Goal: Information Seeking & Learning: Check status

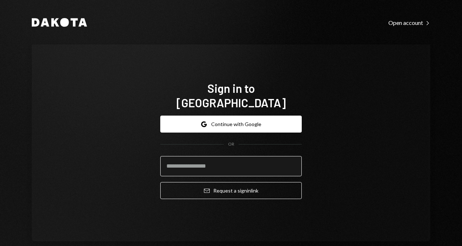
click at [203, 159] on input "email" at bounding box center [230, 166] width 141 height 20
type input "**********"
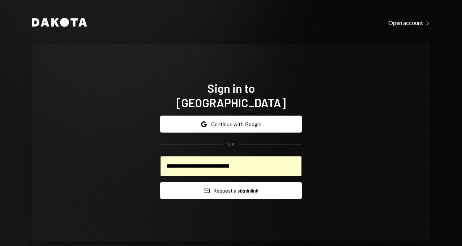
click at [199, 189] on button "Email Request a sign in link" at bounding box center [230, 190] width 141 height 17
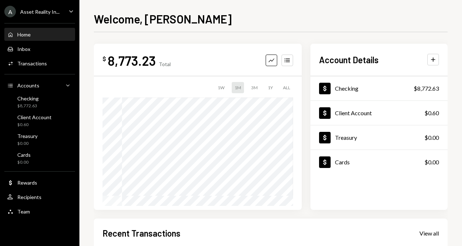
click at [57, 9] on div "Asset Reality In..." at bounding box center [39, 12] width 39 height 6
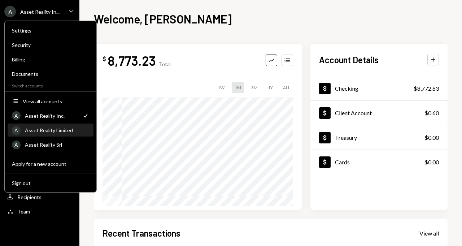
click at [66, 131] on div "Asset Reality Limited" at bounding box center [57, 130] width 64 height 6
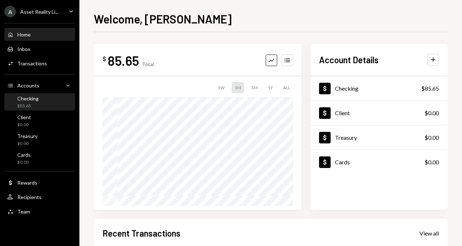
click at [55, 100] on div "Checking $85.65" at bounding box center [39, 102] width 65 height 14
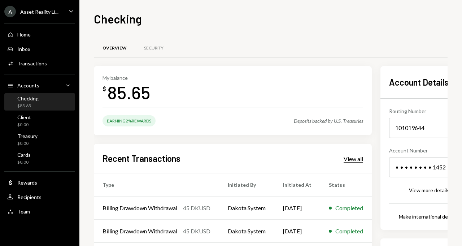
click at [361, 159] on div "View all" at bounding box center [353, 158] width 19 height 7
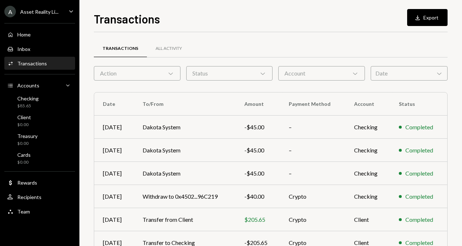
click at [71, 11] on icon "Caret Down" at bounding box center [71, 11] width 8 height 8
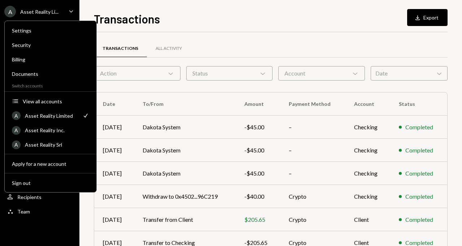
click at [214, 30] on div "Transactions Download Export Transactions All Activity Action Chevron Down Stat…" at bounding box center [271, 128] width 354 height 236
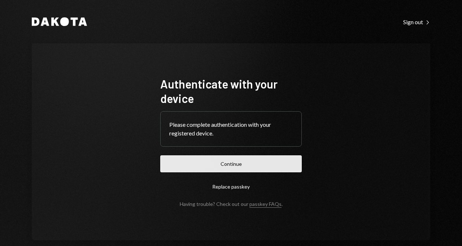
click at [256, 165] on button "Continue" at bounding box center [230, 163] width 141 height 17
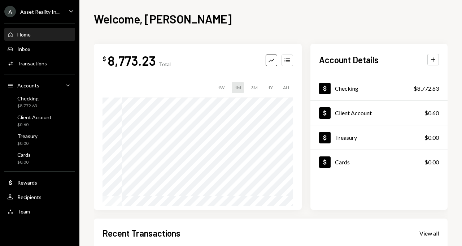
click at [55, 10] on div "Asset Reality In..." at bounding box center [39, 12] width 39 height 6
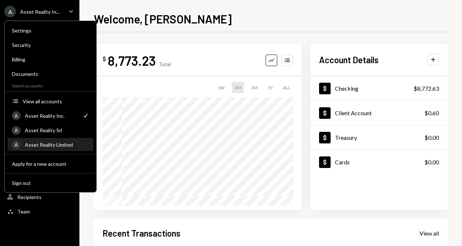
click at [70, 144] on div "Asset Reality Limited" at bounding box center [57, 144] width 64 height 6
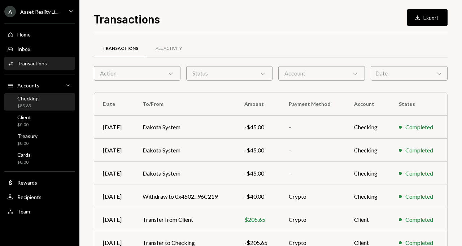
click at [55, 100] on div "Checking $85.65" at bounding box center [39, 102] width 65 height 14
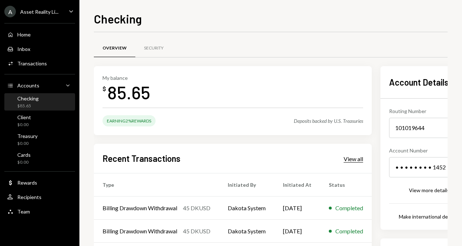
click at [356, 157] on div "View all" at bounding box center [353, 158] width 19 height 7
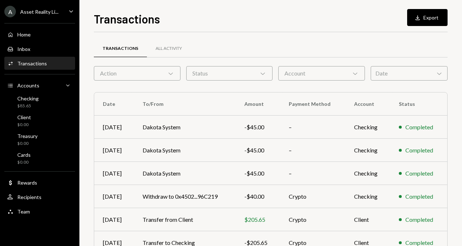
click at [62, 17] on div "A Asset Reality Li... Caret Down" at bounding box center [39, 12] width 79 height 12
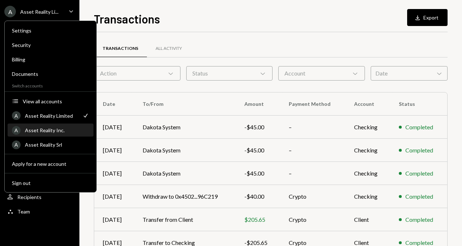
click at [57, 132] on div "Asset Reality Inc." at bounding box center [57, 130] width 64 height 6
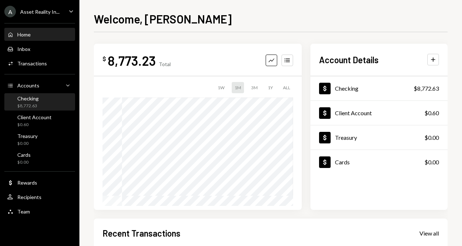
click at [43, 99] on div "Checking $8,772.63" at bounding box center [39, 102] width 65 height 14
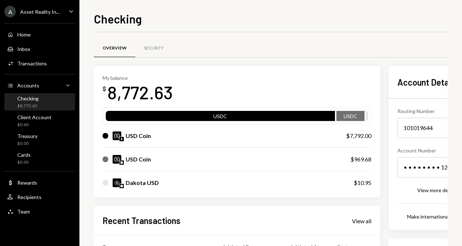
click at [68, 11] on icon "Caret Down" at bounding box center [71, 11] width 8 height 8
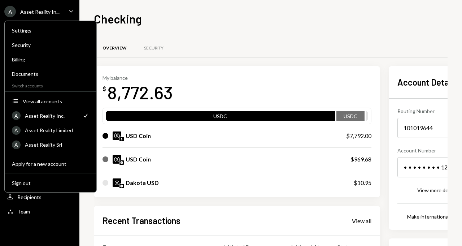
click at [252, 60] on div "Overview Security" at bounding box center [271, 52] width 354 height 27
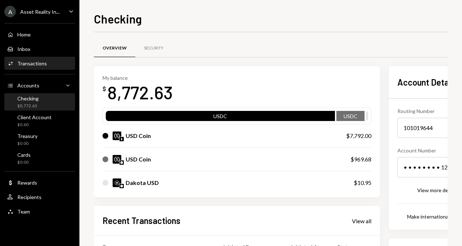
click at [47, 61] on div "Activities Transactions" at bounding box center [39, 63] width 65 height 6
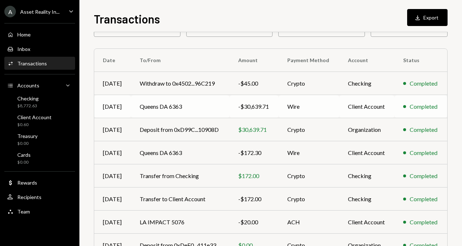
scroll to position [131, 0]
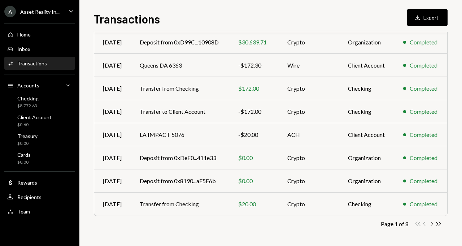
click at [430, 225] on icon "Chevron Right" at bounding box center [431, 223] width 7 height 7
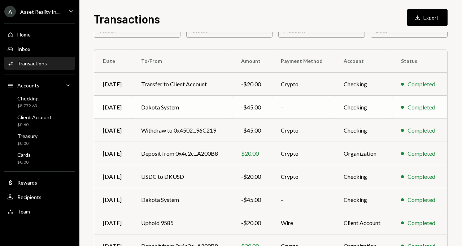
scroll to position [0, 0]
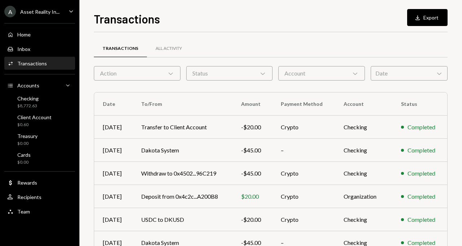
click at [70, 10] on icon "Main" at bounding box center [71, 11] width 4 height 2
click at [203, 27] on div "Transactions Download Export Transactions All Activity Action Chevron Down Stat…" at bounding box center [271, 128] width 354 height 236
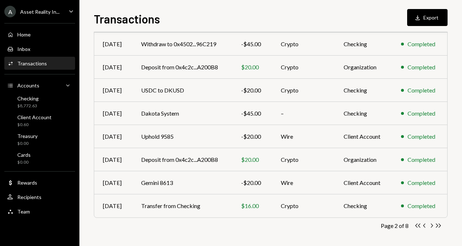
scroll to position [131, 0]
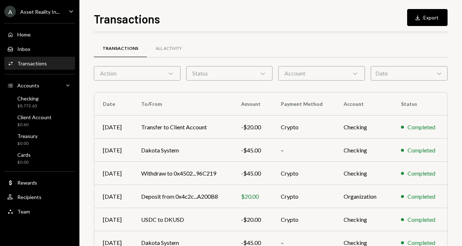
scroll to position [131, 0]
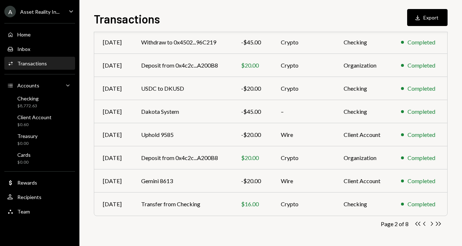
click at [53, 6] on div "A Asset Reality In..." at bounding box center [31, 12] width 55 height 12
click at [186, 13] on div "Transactions Download Export" at bounding box center [271, 18] width 354 height 16
click at [37, 122] on div "$0.60" at bounding box center [34, 125] width 34 height 6
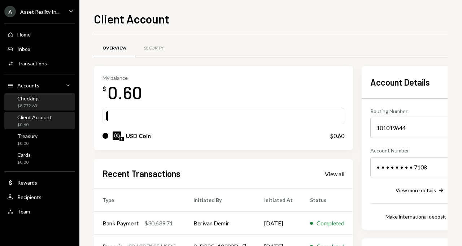
click at [35, 99] on div "Checking" at bounding box center [27, 98] width 21 height 6
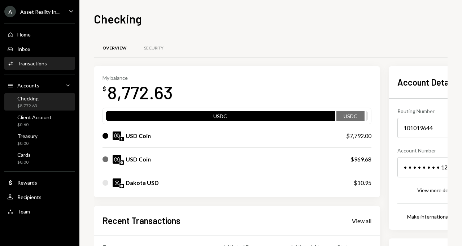
click at [42, 65] on div "Transactions" at bounding box center [32, 63] width 30 height 6
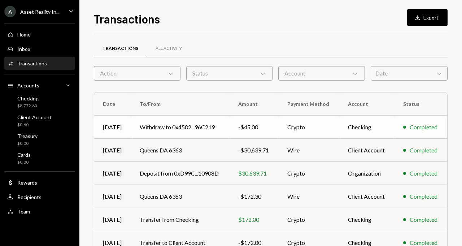
scroll to position [131, 0]
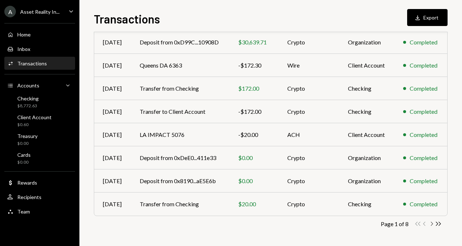
click at [432, 224] on icon "button" at bounding box center [432, 224] width 2 height 4
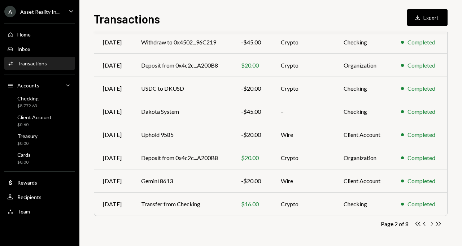
click at [432, 224] on icon "button" at bounding box center [432, 224] width 2 height 4
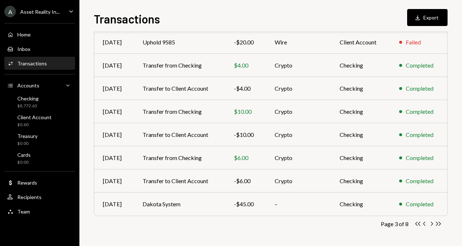
click at [432, 224] on icon "button" at bounding box center [432, 224] width 2 height 4
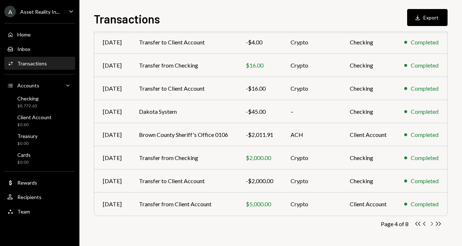
click at [433, 225] on icon "Chevron Right" at bounding box center [431, 223] width 7 height 7
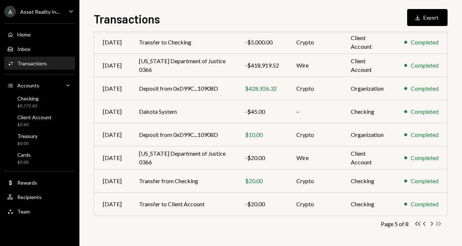
click at [441, 225] on icon "Double Arrow Right" at bounding box center [438, 223] width 7 height 7
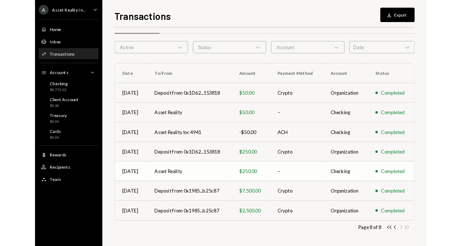
scroll to position [62, 0]
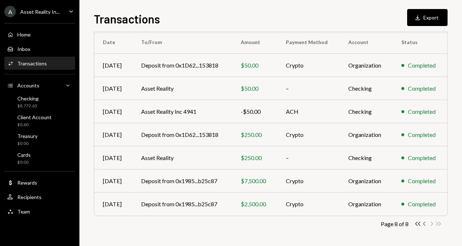
click at [423, 224] on icon "Chevron Left" at bounding box center [424, 223] width 7 height 7
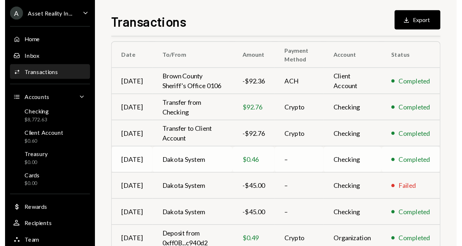
scroll to position [54, 0]
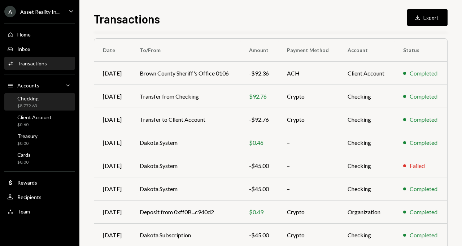
click at [31, 106] on div "$8,772.63" at bounding box center [27, 106] width 21 height 6
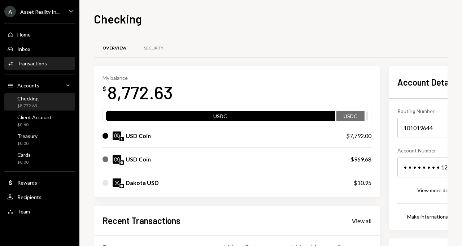
click at [38, 65] on div "Transactions" at bounding box center [32, 63] width 30 height 6
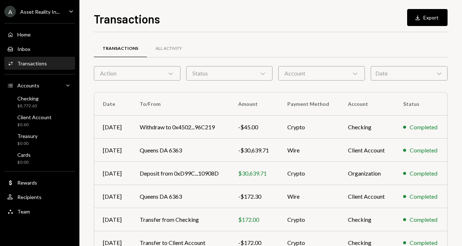
click at [307, 77] on div "Account Chevron Down" at bounding box center [321, 73] width 87 height 14
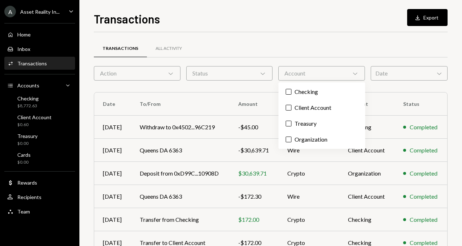
click at [288, 109] on button "Client Account" at bounding box center [289, 108] width 6 height 6
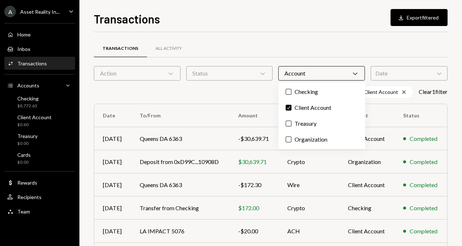
click at [273, 93] on div "Client Account Cross Clear 1 filter" at bounding box center [271, 92] width 354 height 12
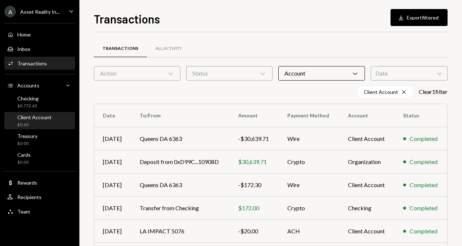
click at [35, 123] on div "$0.60" at bounding box center [34, 125] width 34 height 6
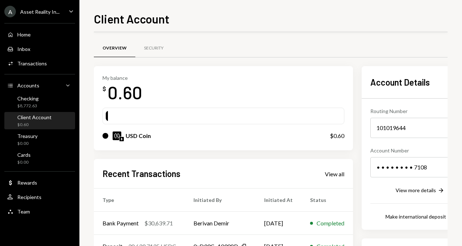
scroll to position [55, 0]
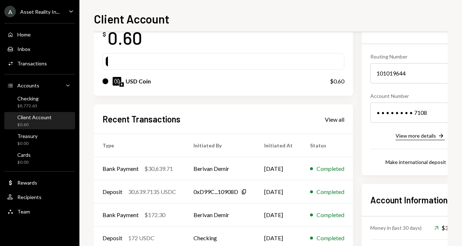
click at [409, 137] on div "View more details" at bounding box center [416, 135] width 40 height 6
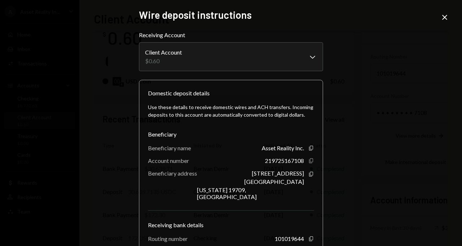
click at [310, 161] on icon "Copy" at bounding box center [311, 161] width 6 height 6
click at [440, 13] on icon "Close" at bounding box center [444, 17] width 9 height 9
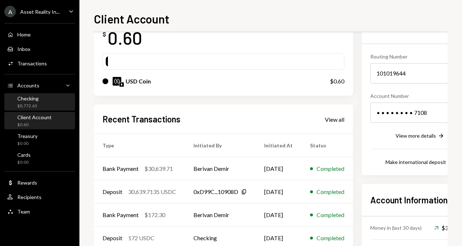
click at [36, 100] on div "Checking" at bounding box center [27, 98] width 21 height 6
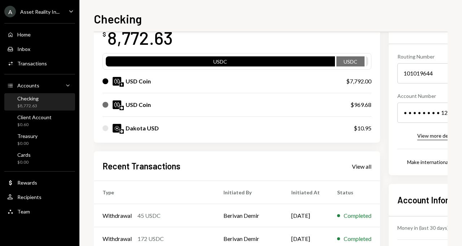
click at [439, 133] on div "View more details" at bounding box center [437, 135] width 40 height 6
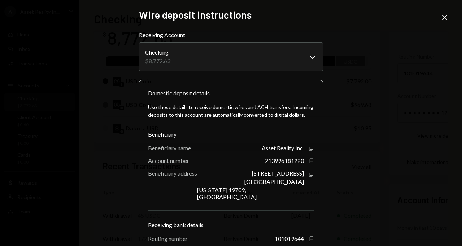
click at [309, 161] on icon "Copy" at bounding box center [311, 161] width 6 height 6
click at [443, 18] on icon "Close" at bounding box center [444, 17] width 9 height 9
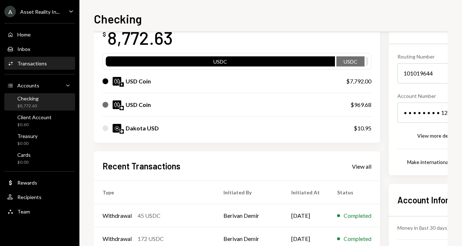
click at [48, 68] on div "Activities Transactions" at bounding box center [39, 63] width 65 height 12
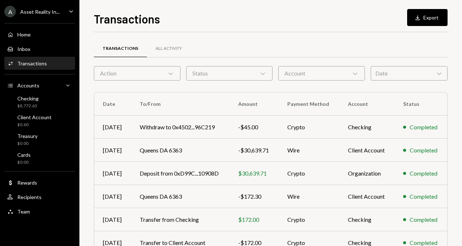
click at [319, 73] on div "Account Chevron Down" at bounding box center [321, 73] width 87 height 14
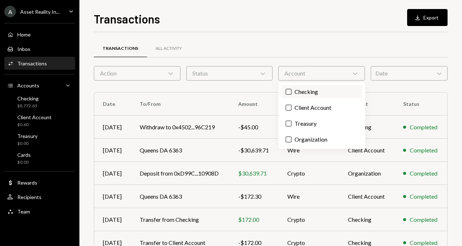
click at [306, 92] on label "Checking" at bounding box center [322, 91] width 81 height 13
click at [292, 92] on button "Checking" at bounding box center [289, 92] width 6 height 6
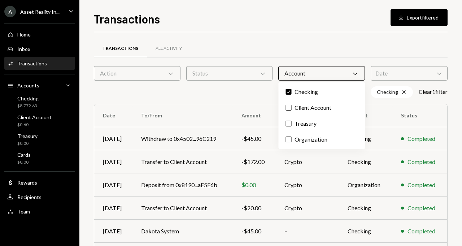
click at [322, 44] on div "Transactions All Activity" at bounding box center [271, 48] width 354 height 18
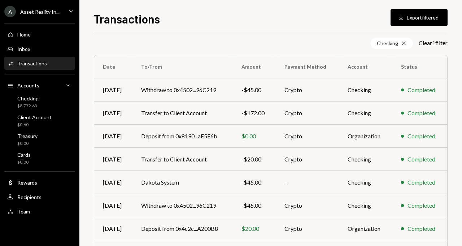
scroll to position [55, 0]
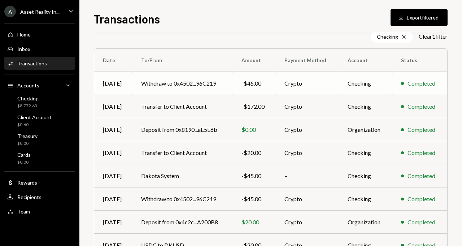
click at [203, 85] on td "Withdraw to 0x4502...96C219" at bounding box center [182, 83] width 100 height 23
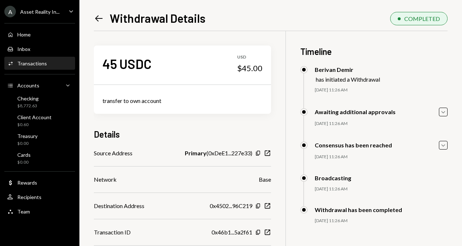
click at [93, 14] on div "Left Arrow Withdrawal Details COMPLETED 45 USDC USD $45.00 transfer to own acco…" at bounding box center [270, 123] width 383 height 246
click at [96, 17] on icon "Left Arrow" at bounding box center [99, 18] width 10 height 10
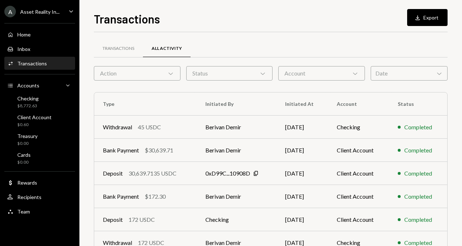
click at [293, 75] on div "Account Chevron Down" at bounding box center [321, 73] width 87 height 14
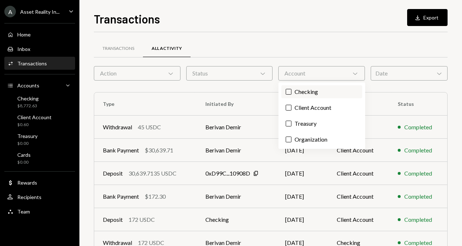
click at [296, 90] on label "Checking" at bounding box center [322, 91] width 81 height 13
click at [292, 90] on button "Checking" at bounding box center [289, 92] width 6 height 6
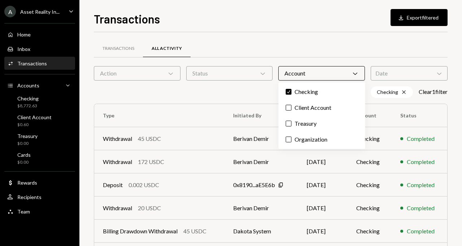
click at [226, 89] on div "Checking Cross Clear 1 filter" at bounding box center [271, 92] width 354 height 12
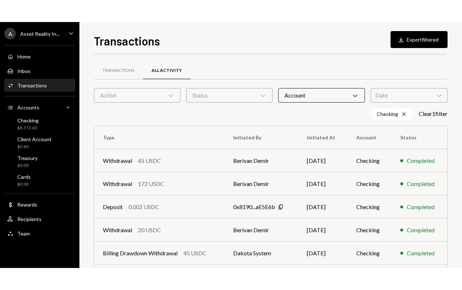
scroll to position [143, 0]
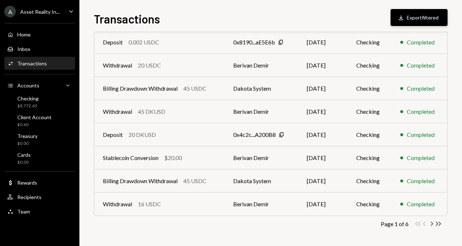
click at [407, 15] on button "Download Export filtered" at bounding box center [419, 17] width 57 height 17
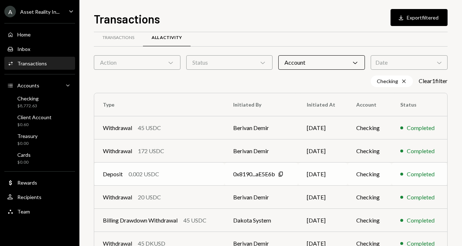
scroll to position [0, 0]
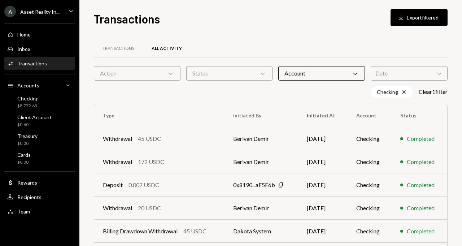
click at [319, 77] on div "Account Chevron Down" at bounding box center [321, 73] width 87 height 14
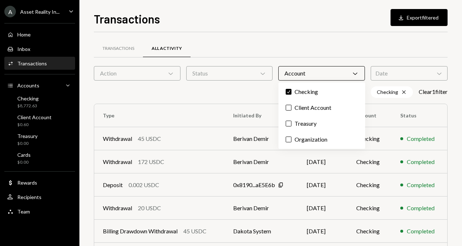
click at [255, 93] on div "Checking Cross Clear 1 filter" at bounding box center [271, 92] width 354 height 12
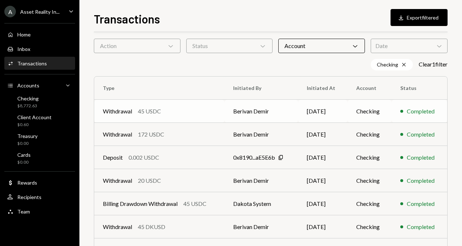
scroll to position [26, 0]
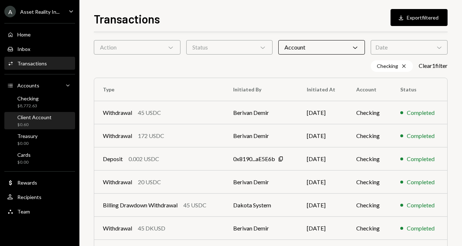
click at [57, 119] on div "Client Account $0.60" at bounding box center [39, 121] width 65 height 14
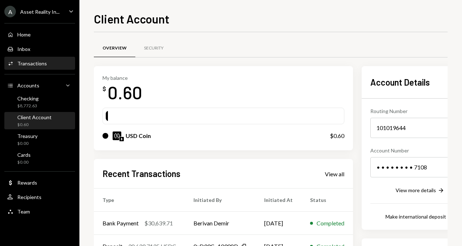
click at [51, 68] on div "Activities Transactions" at bounding box center [39, 63] width 65 height 12
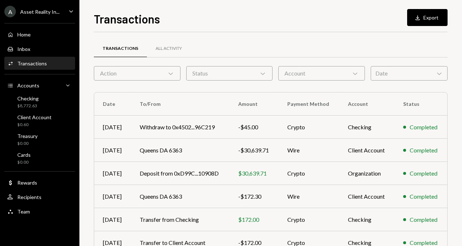
click at [311, 78] on div "Account Chevron Down" at bounding box center [321, 73] width 87 height 14
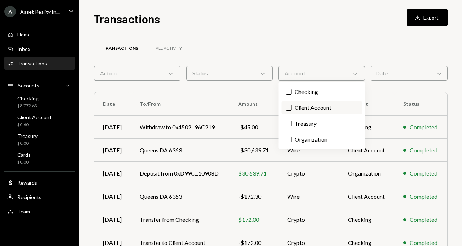
click at [306, 102] on label "Client Account" at bounding box center [322, 107] width 81 height 13
click at [292, 105] on button "Client Account" at bounding box center [289, 108] width 6 height 6
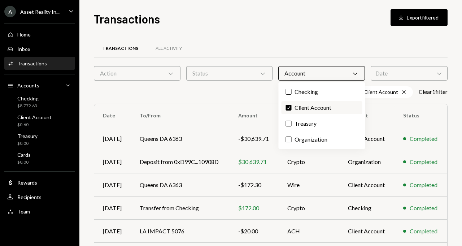
click at [303, 105] on label "Check Client Account" at bounding box center [322, 107] width 81 height 13
click at [292, 105] on button "Check" at bounding box center [289, 108] width 6 height 6
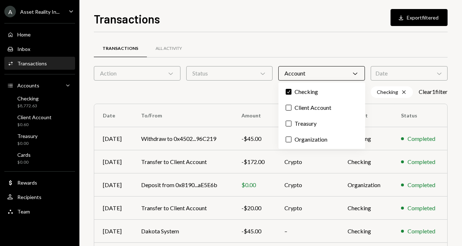
click at [299, 77] on div "Account Chevron Down" at bounding box center [321, 73] width 87 height 14
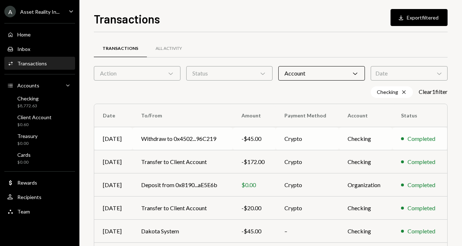
click at [268, 133] on td "-$45.00" at bounding box center [254, 138] width 43 height 23
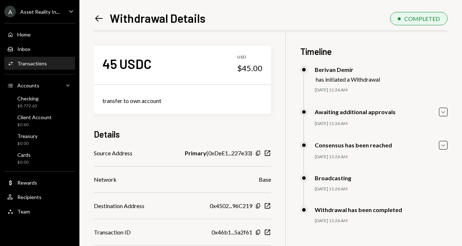
scroll to position [31, 0]
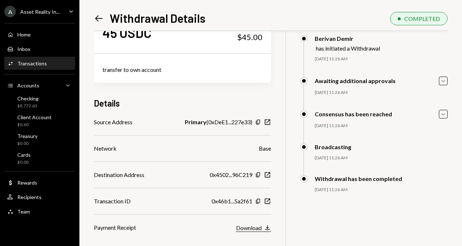
click at [259, 228] on div "Download" at bounding box center [249, 227] width 26 height 7
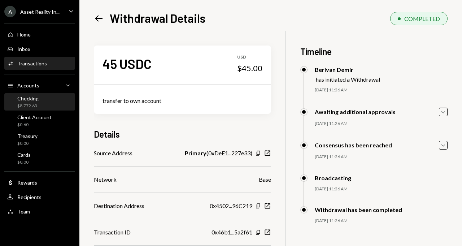
click at [36, 99] on div "Checking" at bounding box center [27, 98] width 21 height 6
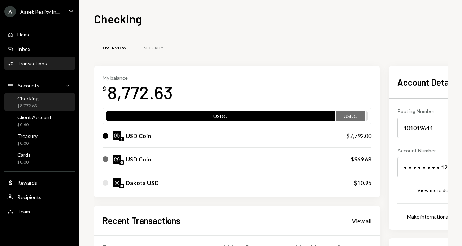
click at [47, 66] on div "Activities Transactions" at bounding box center [39, 63] width 65 height 6
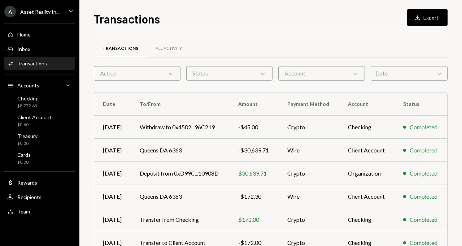
click at [296, 69] on div "Account Chevron Down" at bounding box center [321, 73] width 87 height 14
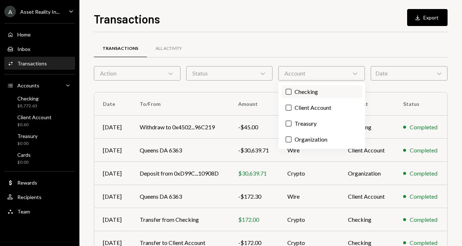
click at [296, 91] on label "Checking" at bounding box center [322, 91] width 81 height 13
click at [292, 91] on button "Checking" at bounding box center [289, 92] width 6 height 6
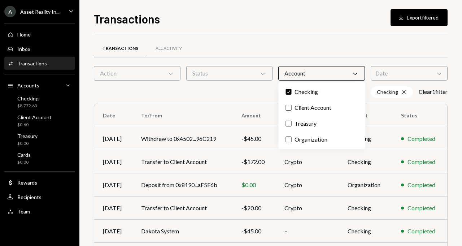
click at [291, 69] on div "Account Chevron Down" at bounding box center [321, 73] width 87 height 14
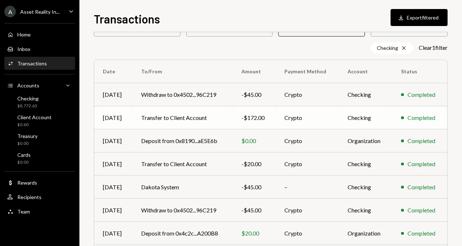
scroll to position [43, 0]
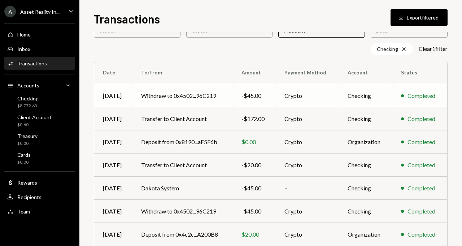
click at [192, 93] on td "Withdraw to 0x4502...96C219" at bounding box center [182, 95] width 100 height 23
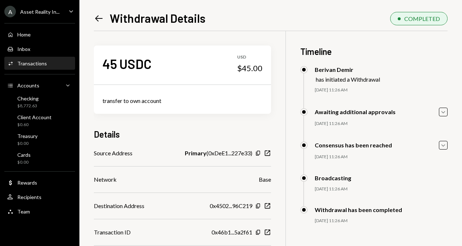
click at [94, 18] on icon "Left Arrow" at bounding box center [99, 18] width 10 height 10
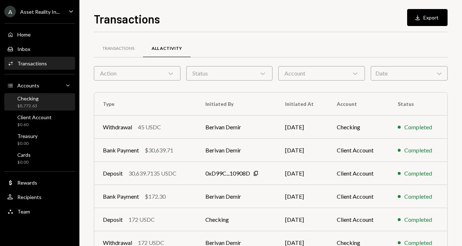
click at [50, 103] on div "Checking $8,772.63" at bounding box center [39, 102] width 65 height 14
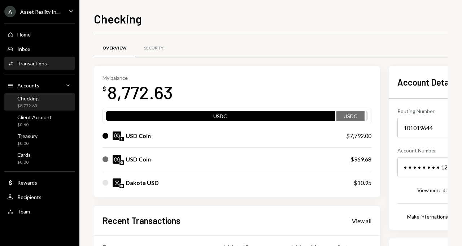
click at [43, 65] on div "Transactions" at bounding box center [32, 63] width 30 height 6
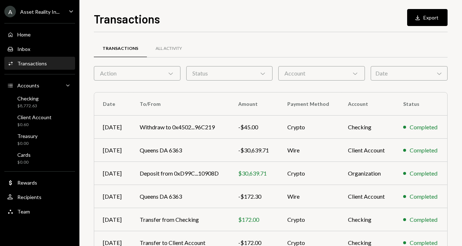
click at [289, 74] on div "Account Chevron Down" at bounding box center [321, 73] width 87 height 14
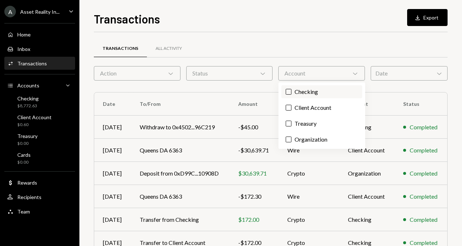
click at [291, 93] on button "Checking" at bounding box center [289, 92] width 6 height 6
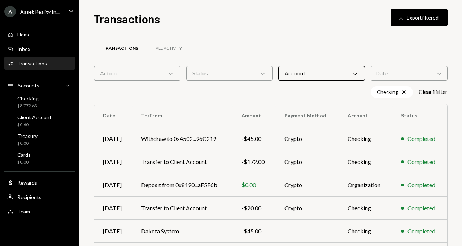
click at [233, 92] on div "Checking Cross Clear 1 filter" at bounding box center [271, 92] width 354 height 12
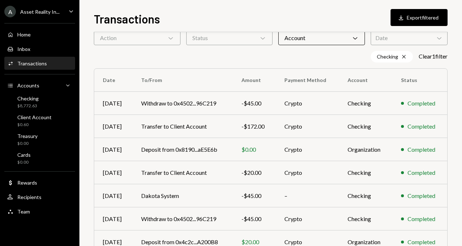
scroll to position [43, 0]
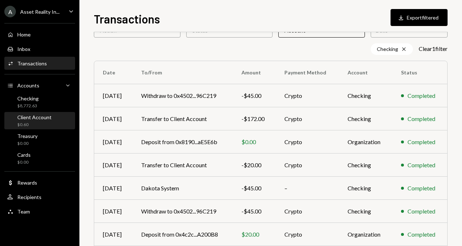
click at [49, 121] on div "Client Account $0.60" at bounding box center [34, 121] width 34 height 14
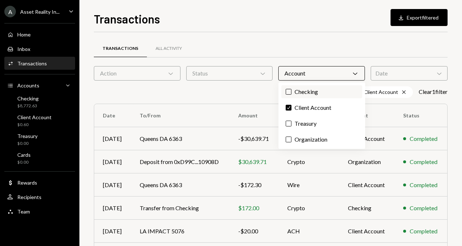
click at [289, 91] on button "Checking" at bounding box center [289, 92] width 6 height 6
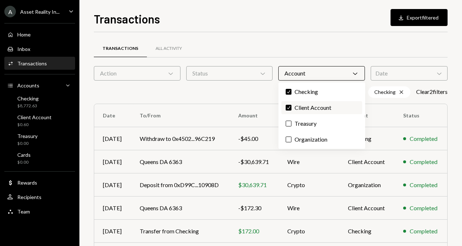
click at [289, 110] on button "Check" at bounding box center [289, 108] width 6 height 6
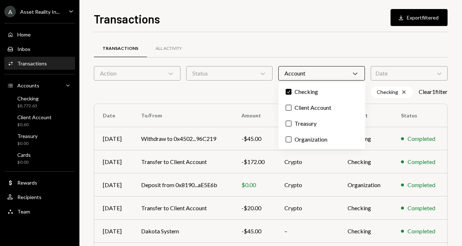
click at [262, 95] on div "Checking Cross Clear 1 filter" at bounding box center [271, 92] width 354 height 12
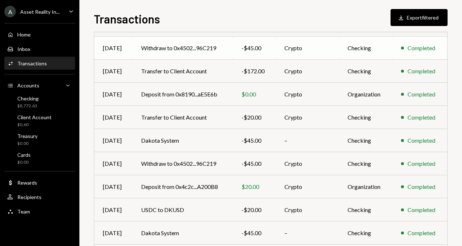
scroll to position [13, 0]
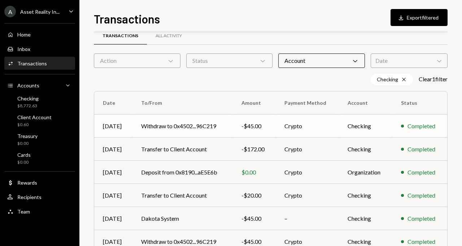
click at [203, 123] on td "Withdraw to 0x4502...96C219" at bounding box center [182, 125] width 100 height 23
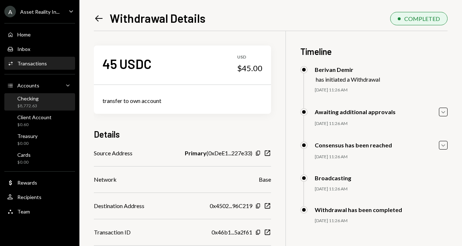
click at [40, 100] on div "Checking $8,772.63" at bounding box center [39, 102] width 65 height 14
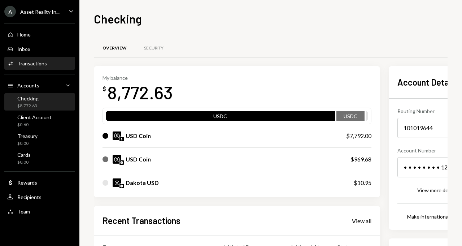
click at [44, 63] on div "Transactions" at bounding box center [32, 63] width 30 height 6
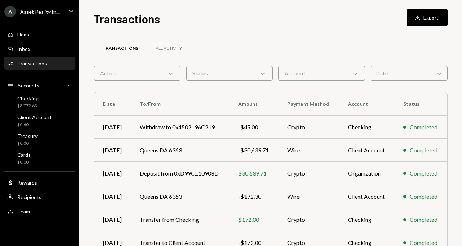
click at [296, 74] on div "Account Chevron Down" at bounding box center [321, 73] width 87 height 14
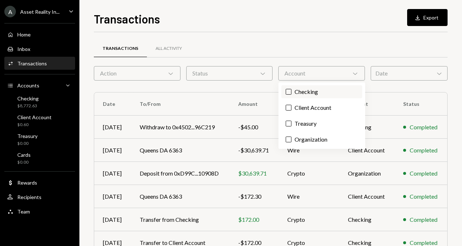
click at [290, 88] on label "Checking" at bounding box center [322, 91] width 81 height 13
click at [290, 89] on button "Checking" at bounding box center [289, 92] width 6 height 6
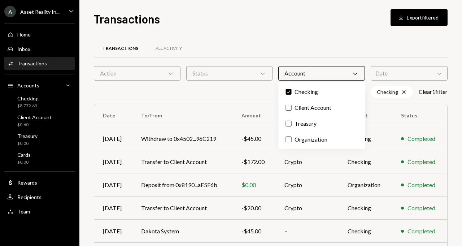
click at [289, 75] on div "Account Chevron Down" at bounding box center [321, 73] width 87 height 14
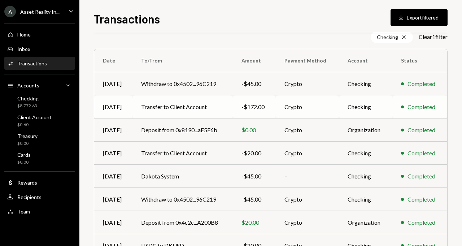
scroll to position [53, 0]
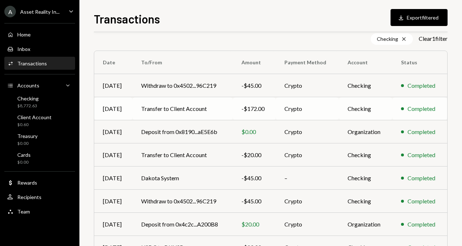
click at [253, 105] on div "-$172.00" at bounding box center [254, 108] width 26 height 9
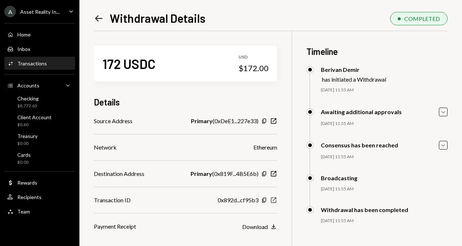
click at [276, 198] on icon "New Window" at bounding box center [273, 199] width 7 height 7
click at [100, 17] on icon "Left Arrow" at bounding box center [99, 18] width 10 height 10
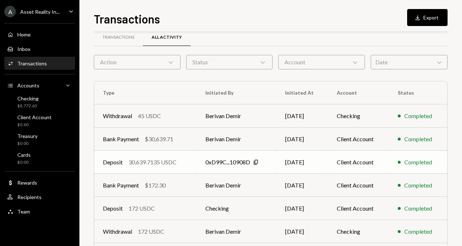
scroll to position [17, 0]
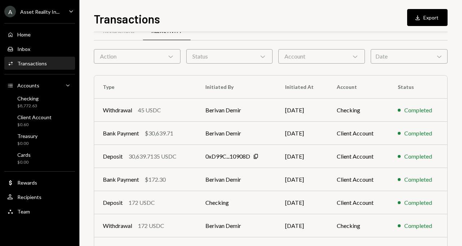
click at [291, 55] on div "Account Chevron Down" at bounding box center [321, 56] width 87 height 14
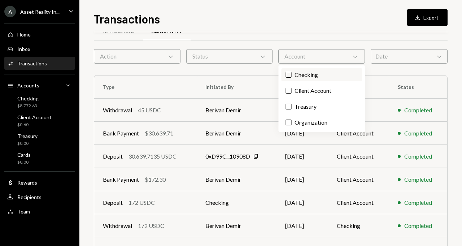
click at [288, 72] on button "Checking" at bounding box center [289, 75] width 6 height 6
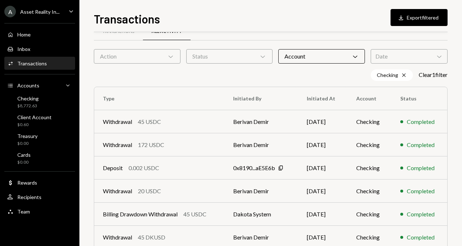
click at [246, 90] on th "Initiated By" at bounding box center [262, 98] width 74 height 23
click at [188, 167] on div "Deposit 0.002 USDC" at bounding box center [159, 168] width 113 height 9
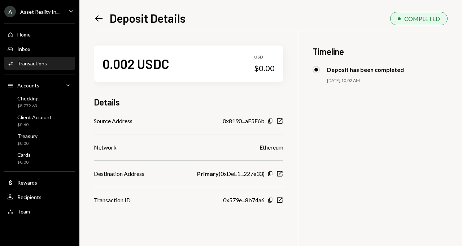
click at [96, 14] on icon "Left Arrow" at bounding box center [99, 18] width 10 height 10
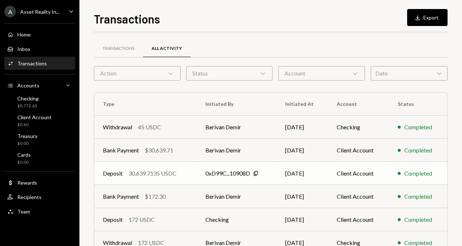
scroll to position [4, 0]
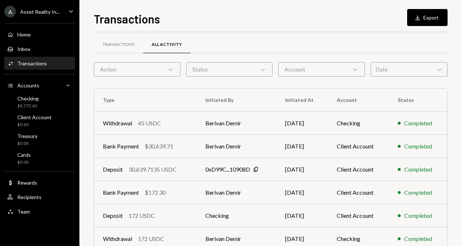
click at [40, 66] on div "Transactions" at bounding box center [32, 63] width 30 height 6
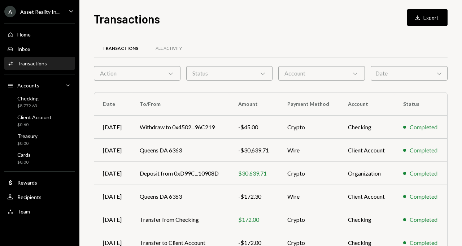
click at [308, 71] on div "Account Chevron Down" at bounding box center [321, 73] width 87 height 14
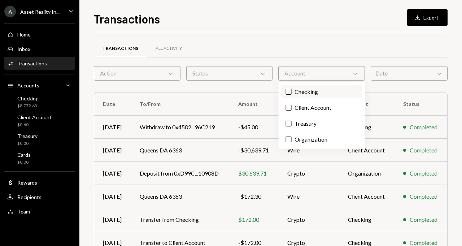
click at [308, 93] on label "Checking" at bounding box center [322, 91] width 81 height 13
click at [292, 93] on button "Checking" at bounding box center [289, 92] width 6 height 6
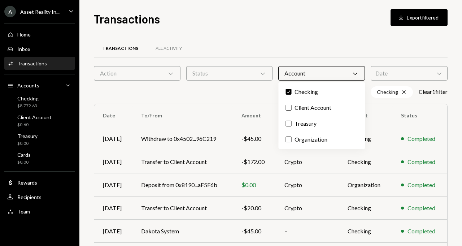
click at [214, 90] on div "Checking Cross Clear 1 filter" at bounding box center [271, 92] width 354 height 12
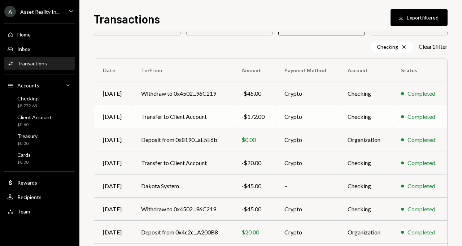
scroll to position [47, 0]
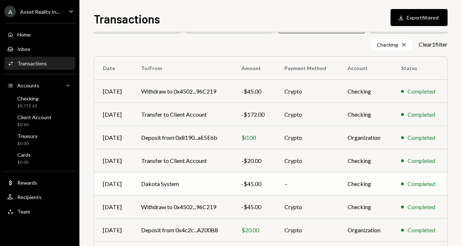
click at [199, 184] on td "Dakota System" at bounding box center [182, 183] width 100 height 23
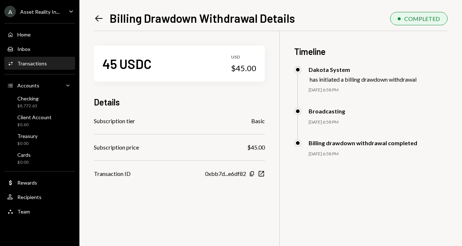
click at [100, 18] on icon at bounding box center [99, 18] width 8 height 6
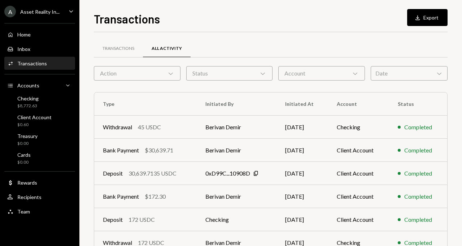
click at [302, 69] on div "Account Chevron Down" at bounding box center [321, 73] width 87 height 14
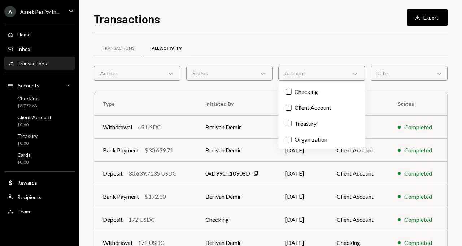
click at [41, 60] on div "Transactions" at bounding box center [32, 63] width 30 height 6
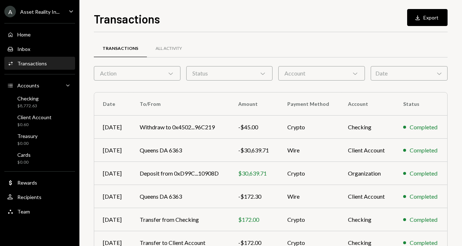
click at [296, 70] on div "Account Chevron Down" at bounding box center [321, 73] width 87 height 14
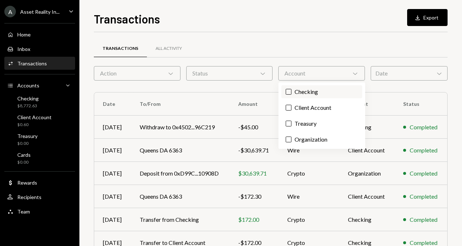
click at [294, 94] on label "Checking" at bounding box center [322, 91] width 81 height 13
click at [292, 94] on button "Checking" at bounding box center [289, 92] width 6 height 6
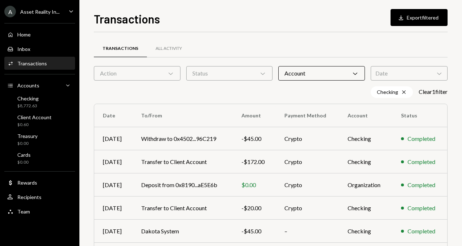
click at [225, 90] on div "Checking Cross Clear 1 filter" at bounding box center [271, 92] width 354 height 12
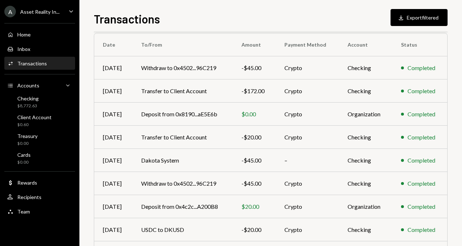
scroll to position [71, 0]
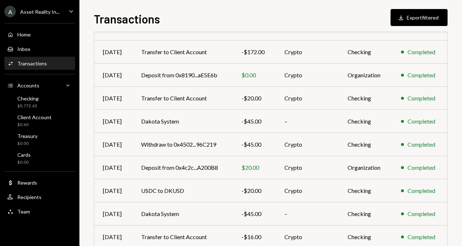
scroll to position [136, 0]
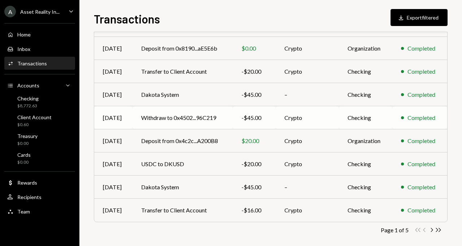
click at [266, 119] on div "-$45.00" at bounding box center [254, 117] width 26 height 9
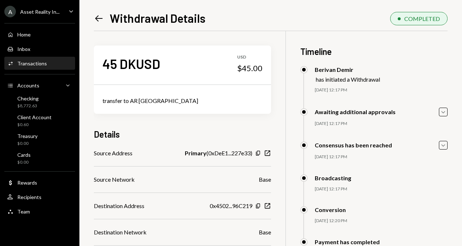
click at [100, 19] on icon "Left Arrow" at bounding box center [99, 18] width 10 height 10
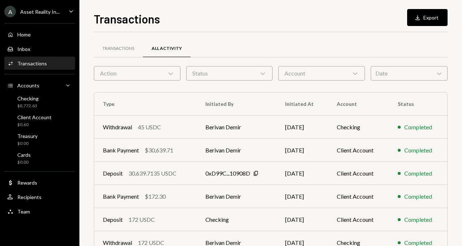
click at [47, 64] on div "Activities Transactions" at bounding box center [39, 63] width 65 height 6
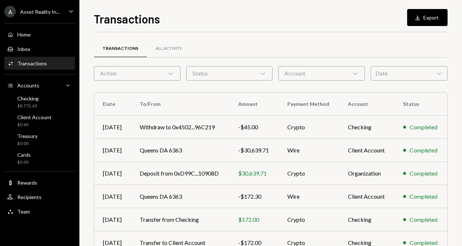
click at [295, 80] on div "Transactions All Activity Action Chevron Down Status Chevron Down Account Chevr…" at bounding box center [271, 210] width 354 height 333
click at [293, 77] on div "Account Chevron Down" at bounding box center [321, 73] width 87 height 14
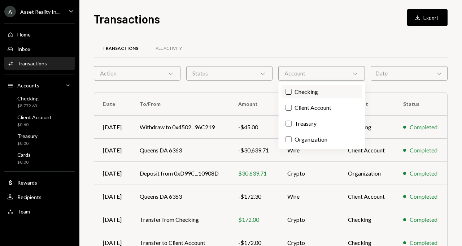
click at [292, 90] on label "Checking" at bounding box center [322, 91] width 81 height 13
click at [292, 90] on button "Checking" at bounding box center [289, 92] width 6 height 6
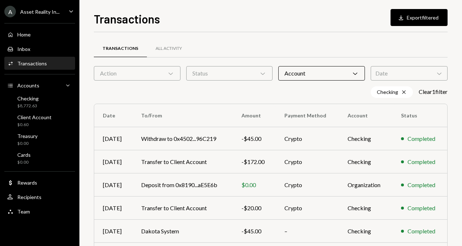
click at [187, 97] on div "Checking Cross Clear 1 filter" at bounding box center [271, 92] width 354 height 12
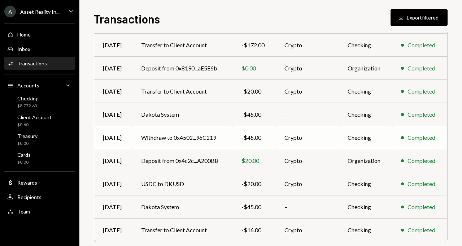
scroll to position [117, 0]
click at [205, 159] on td "Deposit from 0x4c2c...A200B8" at bounding box center [182, 160] width 100 height 23
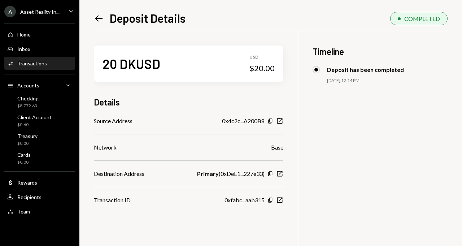
scroll to position [1, 0]
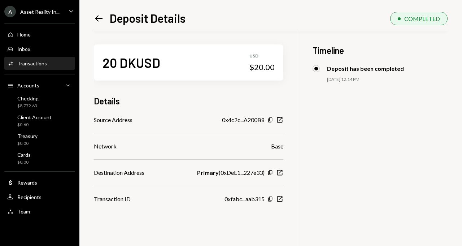
click at [96, 21] on icon "Left Arrow" at bounding box center [99, 18] width 10 height 10
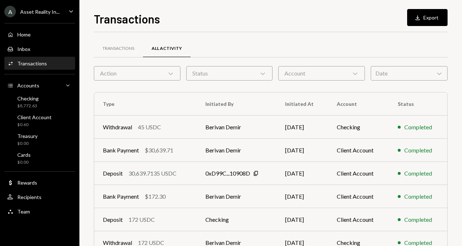
click at [49, 60] on div "Activities Transactions" at bounding box center [39, 63] width 65 height 6
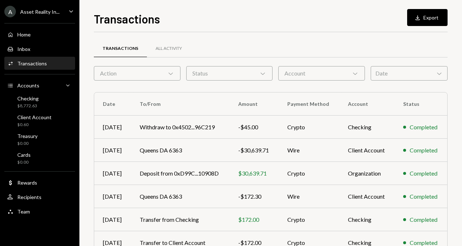
click at [290, 78] on div "Account Chevron Down" at bounding box center [321, 73] width 87 height 14
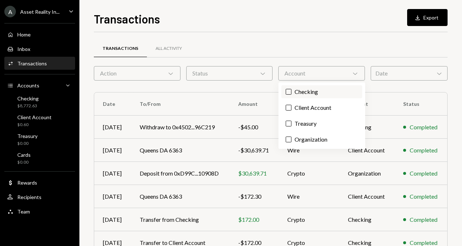
click at [289, 90] on button "Checking" at bounding box center [289, 92] width 6 height 6
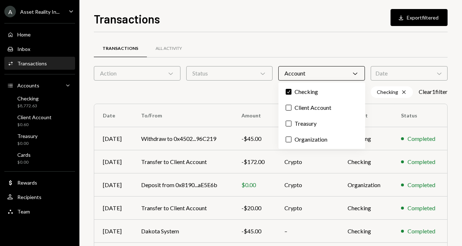
click at [252, 93] on div "Checking Cross Clear 1 filter" at bounding box center [271, 92] width 354 height 12
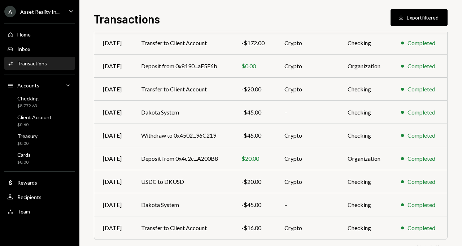
scroll to position [143, 0]
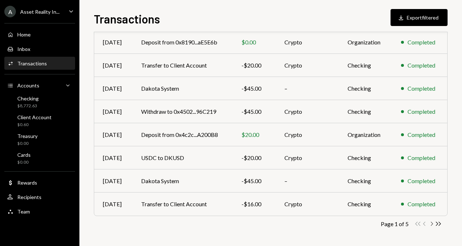
click at [432, 225] on icon "Chevron Right" at bounding box center [431, 223] width 7 height 7
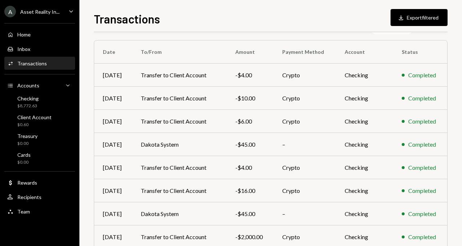
scroll to position [66, 0]
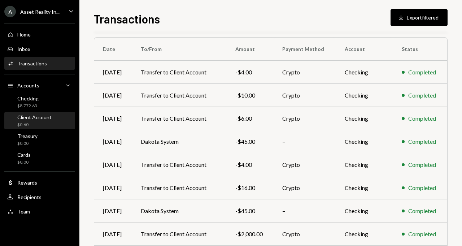
click at [49, 117] on div "Client Account" at bounding box center [34, 117] width 34 height 6
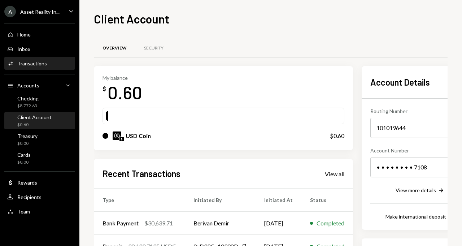
click at [47, 61] on div "Activities Transactions" at bounding box center [39, 63] width 65 height 6
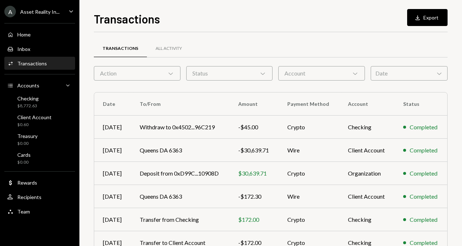
click at [309, 77] on div "Account Chevron Down" at bounding box center [321, 73] width 87 height 14
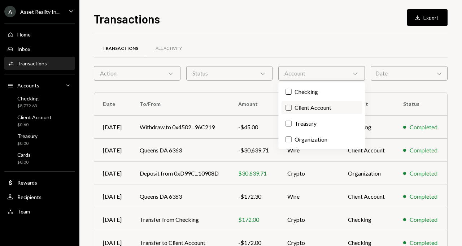
click at [294, 105] on label "Client Account" at bounding box center [322, 107] width 81 height 13
click at [292, 105] on button "Client Account" at bounding box center [289, 108] width 6 height 6
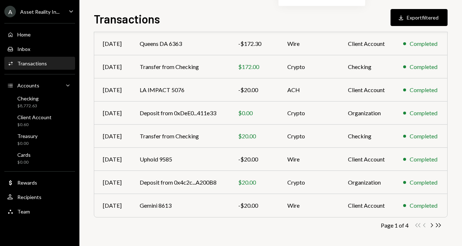
scroll to position [143, 0]
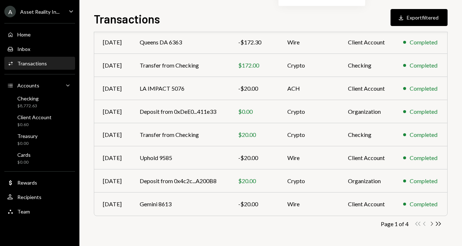
click at [430, 223] on icon "Chevron Right" at bounding box center [431, 223] width 7 height 7
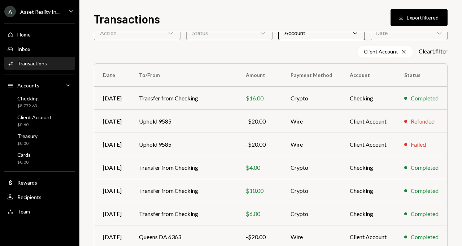
scroll to position [0, 0]
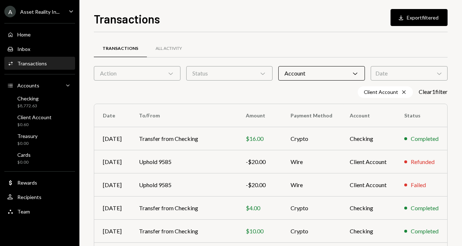
click at [298, 72] on div "Account Chevron Down" at bounding box center [321, 73] width 87 height 14
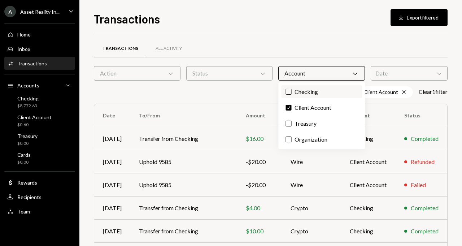
click at [293, 91] on label "Checking" at bounding box center [322, 91] width 81 height 13
click at [292, 91] on button "Checking" at bounding box center [289, 92] width 6 height 6
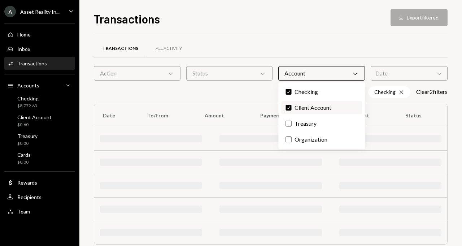
click at [288, 107] on button "Check" at bounding box center [289, 108] width 6 height 6
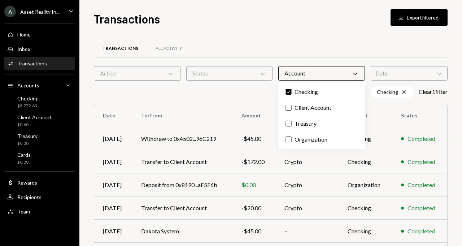
click at [244, 92] on div "Checking Cross Clear 1 filter" at bounding box center [271, 92] width 354 height 12
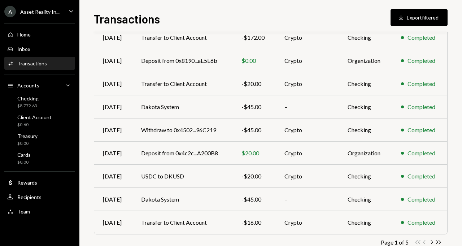
scroll to position [143, 0]
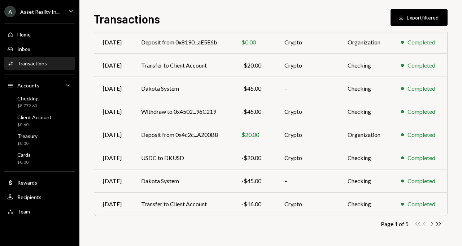
click at [432, 225] on icon "Chevron Right" at bounding box center [431, 223] width 7 height 7
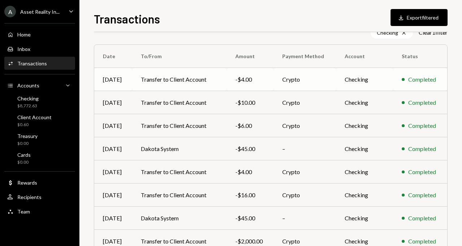
scroll to position [58, 0]
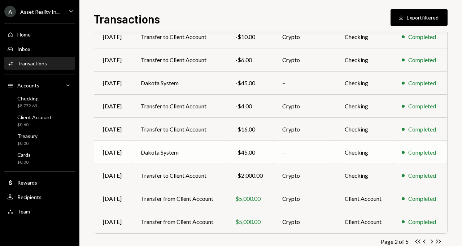
scroll to position [128, 0]
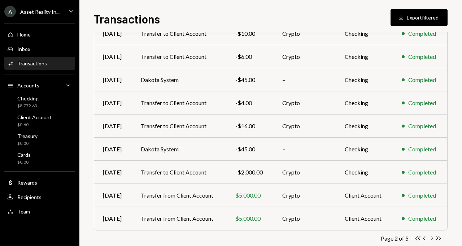
click at [431, 237] on icon "Chevron Right" at bounding box center [431, 238] width 7 height 7
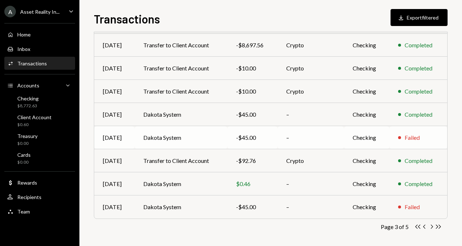
scroll to position [143, 0]
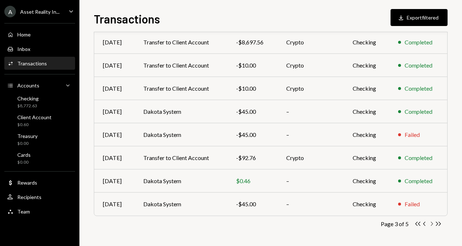
click at [430, 221] on icon "Chevron Right" at bounding box center [431, 223] width 7 height 7
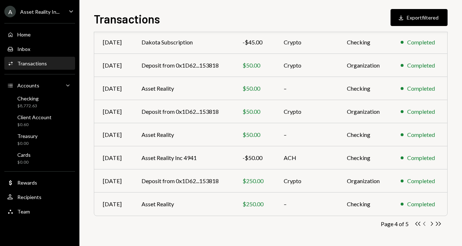
click at [424, 223] on icon "Chevron Left" at bounding box center [424, 223] width 7 height 7
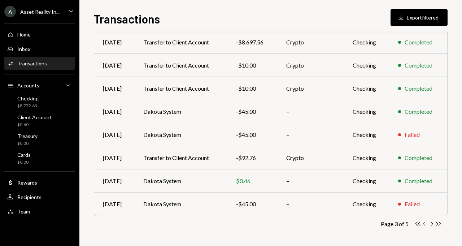
click at [423, 223] on icon "Chevron Left" at bounding box center [424, 223] width 7 height 7
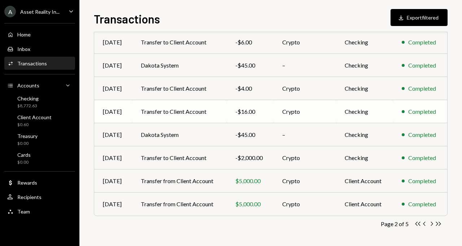
scroll to position [0, 0]
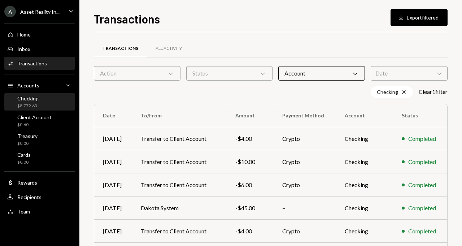
click at [42, 97] on div "Checking $8,772.63" at bounding box center [39, 102] width 65 height 14
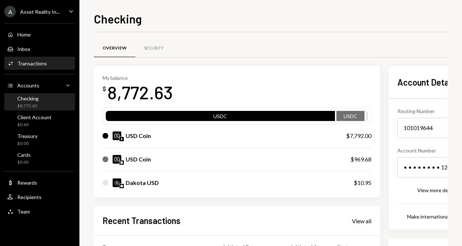
click at [45, 62] on div "Transactions" at bounding box center [32, 63] width 30 height 6
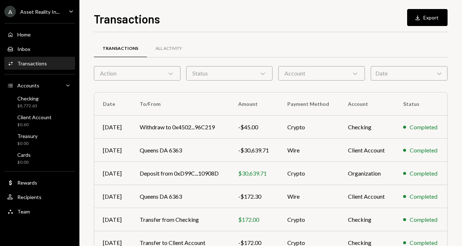
click at [314, 69] on div "Account Chevron Down" at bounding box center [321, 73] width 87 height 14
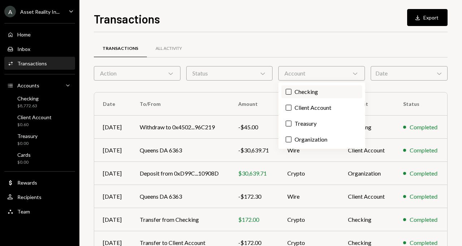
click at [303, 91] on label "Checking" at bounding box center [322, 91] width 81 height 13
click at [292, 91] on button "Checking" at bounding box center [289, 92] width 6 height 6
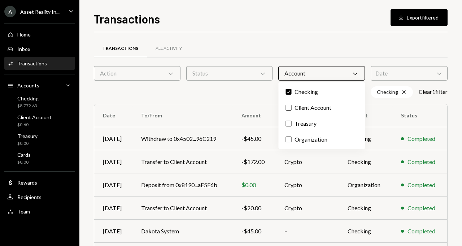
click at [295, 43] on div "Transactions All Activity" at bounding box center [271, 48] width 354 height 18
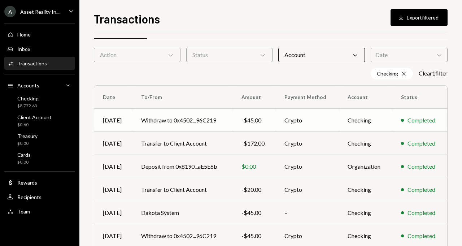
scroll to position [27, 0]
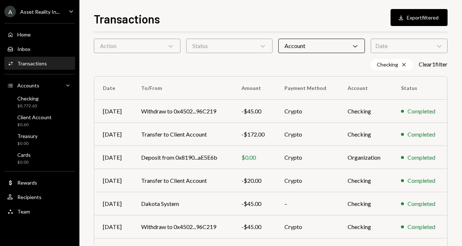
click at [47, 66] on div "Activities Transactions" at bounding box center [39, 63] width 65 height 6
click at [307, 47] on div "Account Chevron Down" at bounding box center [321, 46] width 87 height 14
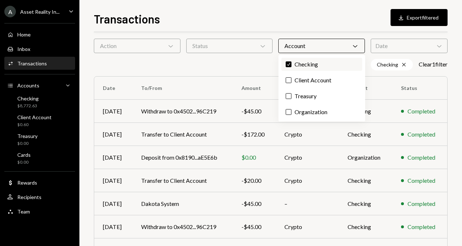
click at [300, 66] on label "Check Checking" at bounding box center [322, 64] width 81 height 13
click at [292, 66] on button "Check" at bounding box center [289, 64] width 6 height 6
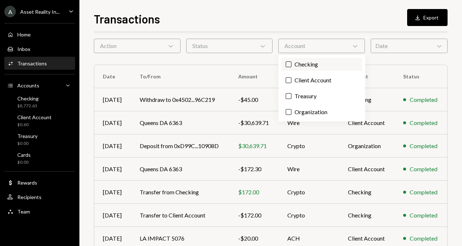
click at [300, 66] on label "Checking" at bounding box center [322, 64] width 81 height 13
click at [292, 66] on button "Checking" at bounding box center [289, 64] width 6 height 6
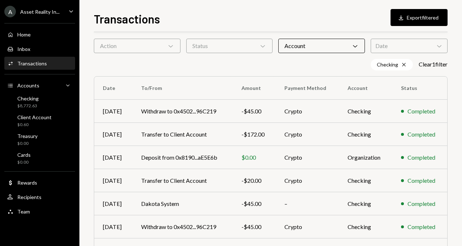
click at [247, 65] on div "Checking Cross Clear 1 filter" at bounding box center [271, 65] width 354 height 12
click at [225, 113] on td "Withdraw to 0x4502...96C219" at bounding box center [182, 111] width 100 height 23
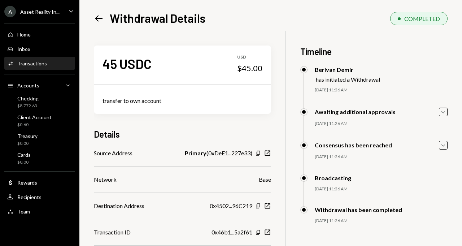
click at [99, 18] on icon at bounding box center [99, 18] width 8 height 6
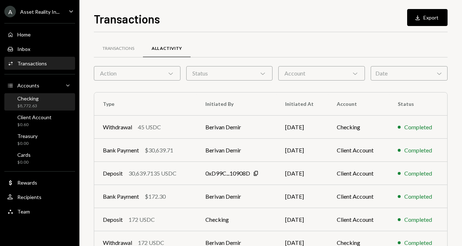
click at [50, 102] on div "Checking $8,772.63" at bounding box center [39, 102] width 65 height 14
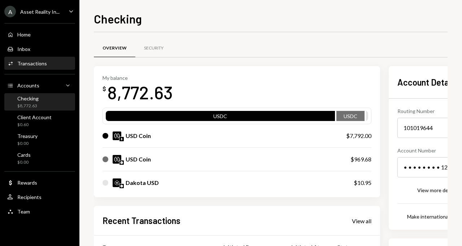
click at [52, 65] on div "Activities Transactions" at bounding box center [39, 63] width 65 height 6
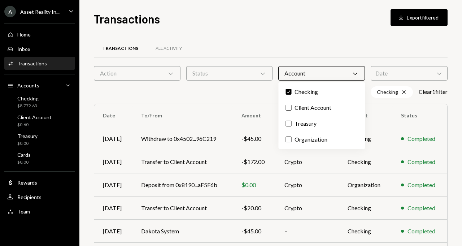
click at [294, 72] on div "Account Chevron Down" at bounding box center [321, 73] width 87 height 14
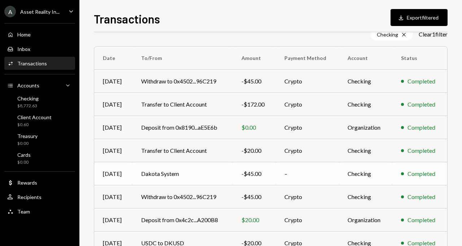
scroll to position [80, 0]
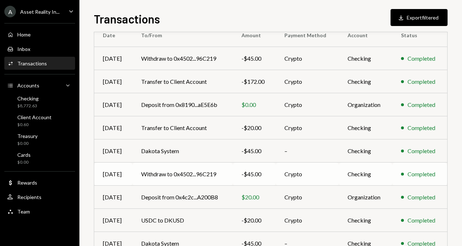
click at [201, 170] on td "Withdraw to 0x4502...96C219" at bounding box center [182, 173] width 100 height 23
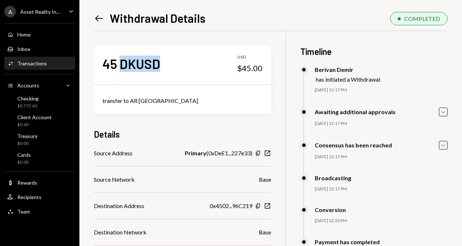
drag, startPoint x: 161, startPoint y: 64, endPoint x: 123, endPoint y: 62, distance: 37.2
click at [123, 62] on div "45 DKUSD USD $45.00" at bounding box center [182, 63] width 177 height 36
copy div "DKUSD"
click at [98, 20] on icon "Left Arrow" at bounding box center [99, 18] width 10 height 10
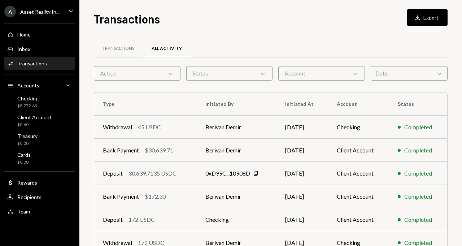
click at [44, 58] on div "Activities Transactions" at bounding box center [39, 63] width 65 height 12
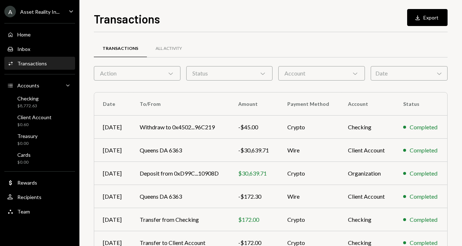
click at [293, 70] on div "Account Chevron Down" at bounding box center [321, 73] width 87 height 14
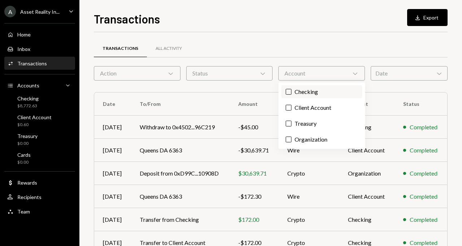
click at [292, 91] on label "Checking" at bounding box center [322, 91] width 81 height 13
click at [292, 91] on button "Checking" at bounding box center [289, 92] width 6 height 6
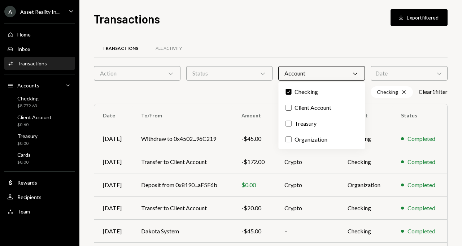
click at [256, 100] on div "Transactions All Activity Action Chevron Down Status Chevron Down Account Chevr…" at bounding box center [271, 216] width 354 height 345
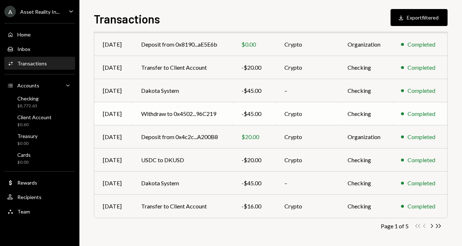
scroll to position [143, 0]
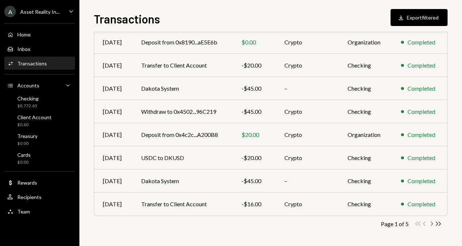
click at [431, 224] on icon "Chevron Right" at bounding box center [431, 223] width 7 height 7
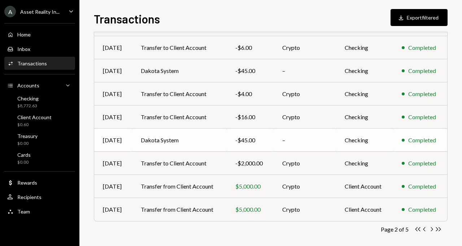
scroll to position [140, 0]
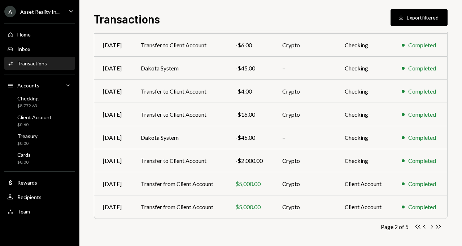
click at [431, 227] on icon "Chevron Right" at bounding box center [431, 226] width 7 height 7
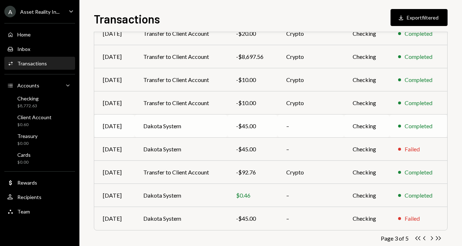
scroll to position [129, 0]
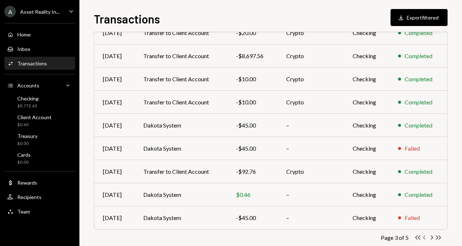
click at [423, 236] on icon "Chevron Left" at bounding box center [424, 237] width 7 height 7
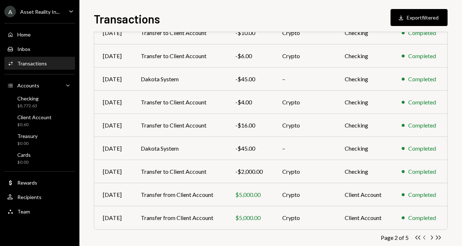
click at [423, 236] on icon "Chevron Left" at bounding box center [424, 237] width 7 height 7
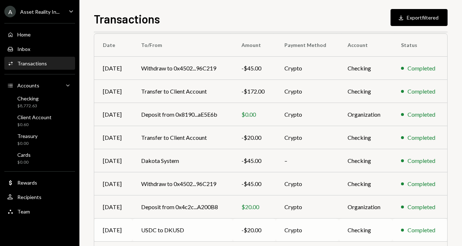
scroll to position [29, 0]
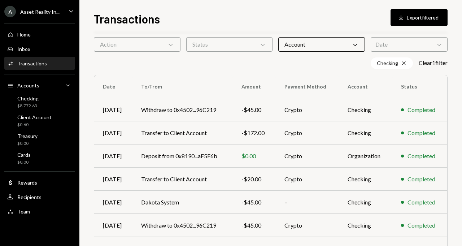
click at [58, 60] on div "Activities Transactions" at bounding box center [39, 63] width 65 height 6
click at [310, 41] on div "Account Chevron Down" at bounding box center [321, 44] width 87 height 14
click at [249, 64] on div "Checking Cross Clear 1 filter" at bounding box center [271, 63] width 354 height 12
click at [233, 132] on td "Transfer to Client Account" at bounding box center [182, 132] width 100 height 23
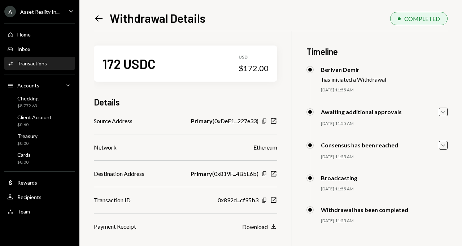
click at [96, 20] on icon "Left Arrow" at bounding box center [99, 18] width 10 height 10
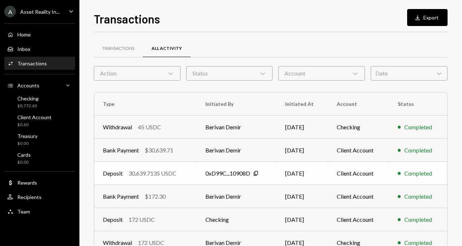
click at [229, 171] on div "0xD99C...10908D" at bounding box center [227, 173] width 45 height 9
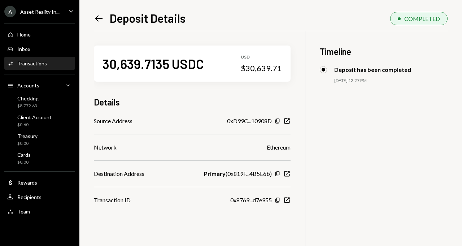
click at [97, 17] on icon at bounding box center [99, 18] width 8 height 6
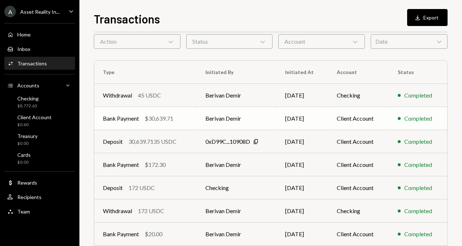
scroll to position [32, 0]
click at [223, 168] on td "Berivan Demir" at bounding box center [237, 164] width 80 height 23
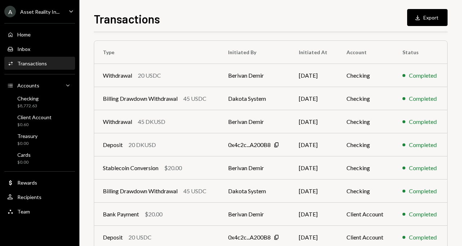
scroll to position [51, 0]
click at [36, 64] on div "Transactions" at bounding box center [32, 63] width 30 height 6
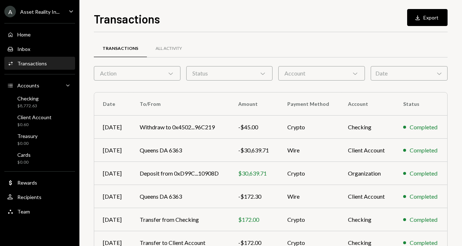
click at [299, 74] on div "Account Chevron Down" at bounding box center [321, 73] width 87 height 14
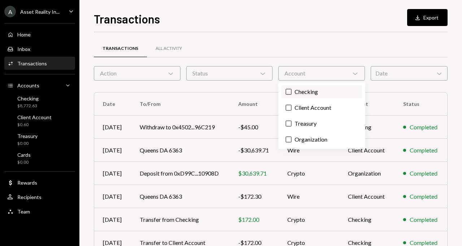
click at [297, 93] on label "Checking" at bounding box center [322, 91] width 81 height 13
click at [292, 93] on button "Checking" at bounding box center [289, 92] width 6 height 6
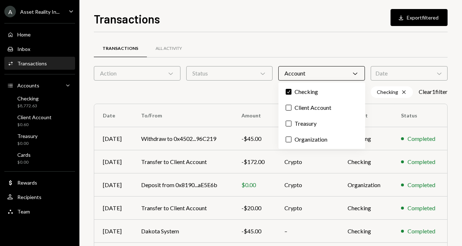
click at [278, 48] on div "Transactions All Activity" at bounding box center [271, 48] width 354 height 18
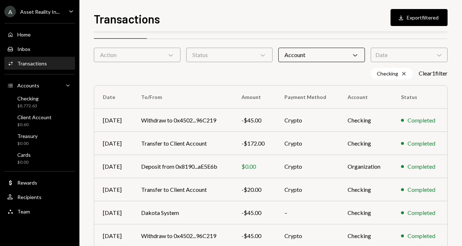
scroll to position [47, 0]
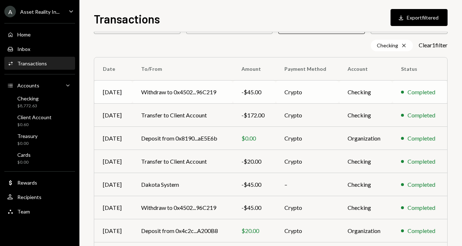
click at [216, 96] on td "Withdraw to 0x4502...96C219" at bounding box center [182, 91] width 100 height 23
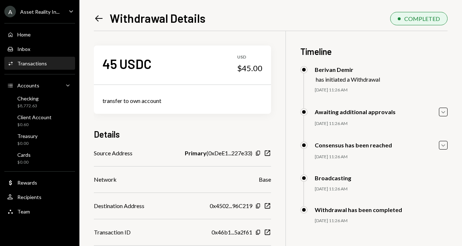
click at [44, 65] on div "Transactions" at bounding box center [32, 63] width 30 height 6
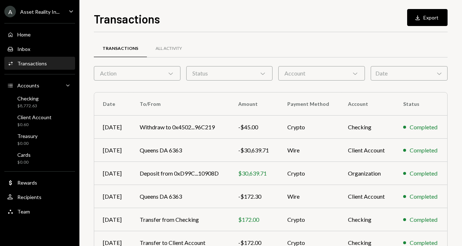
click at [305, 79] on div "Account Chevron Down" at bounding box center [321, 73] width 87 height 14
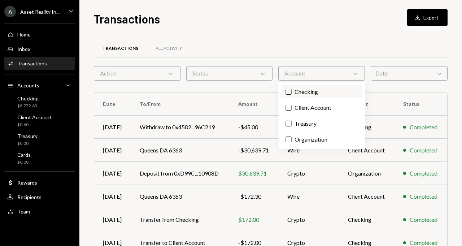
click at [299, 88] on label "Checking" at bounding box center [322, 91] width 81 height 13
click at [292, 89] on button "Checking" at bounding box center [289, 92] width 6 height 6
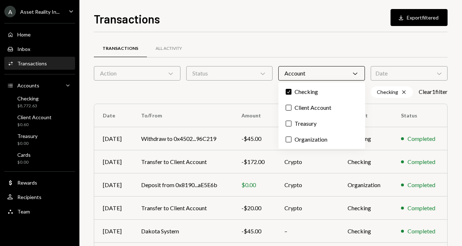
click at [301, 49] on div "Transactions All Activity" at bounding box center [271, 48] width 354 height 18
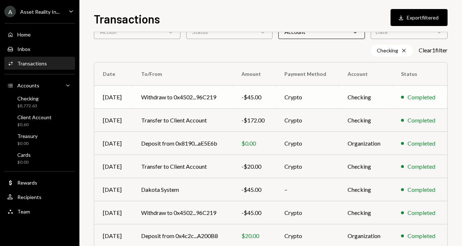
scroll to position [44, 0]
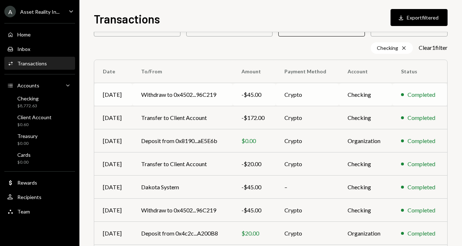
click at [213, 95] on td "Withdraw to 0x4502...96C219" at bounding box center [182, 94] width 100 height 23
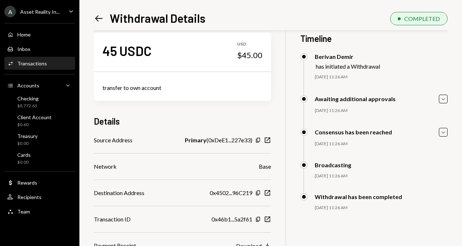
scroll to position [18, 0]
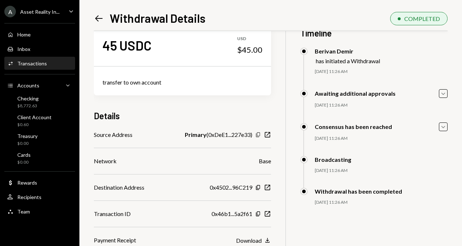
click at [261, 135] on icon "Copy" at bounding box center [258, 135] width 6 height 6
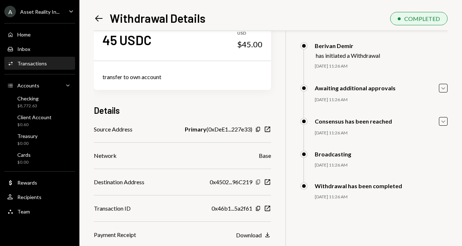
click at [260, 183] on icon "button" at bounding box center [258, 182] width 4 height 5
click at [261, 209] on icon "Copy" at bounding box center [258, 208] width 6 height 6
click at [54, 64] on div "Activities Transactions" at bounding box center [39, 63] width 65 height 6
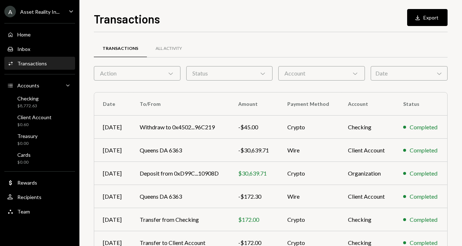
click at [221, 76] on div "Status Chevron Down" at bounding box center [229, 73] width 87 height 14
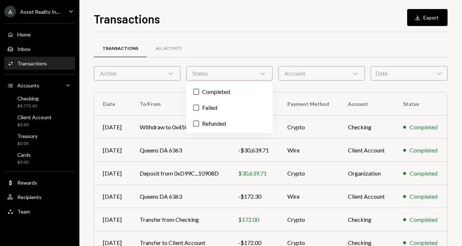
click at [292, 74] on div "Account Chevron Down" at bounding box center [321, 73] width 87 height 14
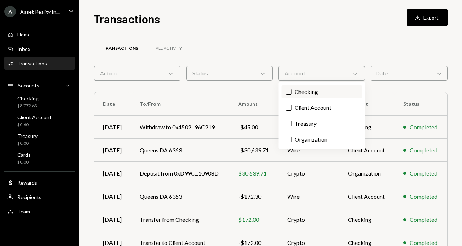
click at [290, 86] on label "Checking" at bounding box center [322, 91] width 81 height 13
click at [290, 89] on button "Checking" at bounding box center [289, 92] width 6 height 6
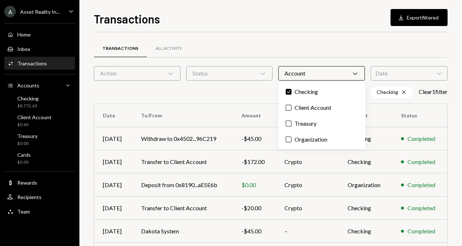
click at [217, 96] on div "Checking Cross Clear 1 filter" at bounding box center [271, 92] width 354 height 12
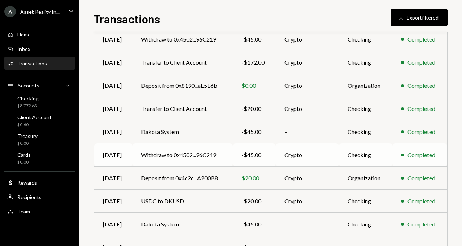
scroll to position [110, 0]
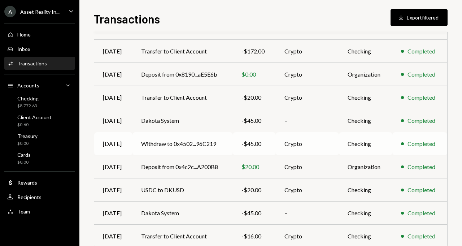
click at [202, 143] on td "Withdraw to 0x4502...96C219" at bounding box center [182, 143] width 100 height 23
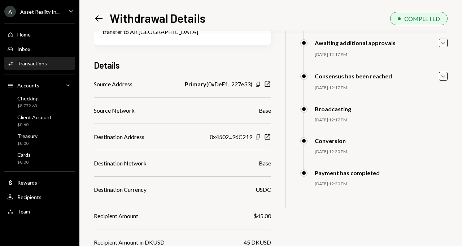
scroll to position [71, 0]
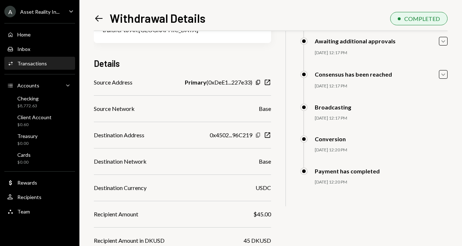
click at [260, 136] on icon "button" at bounding box center [258, 135] width 4 height 5
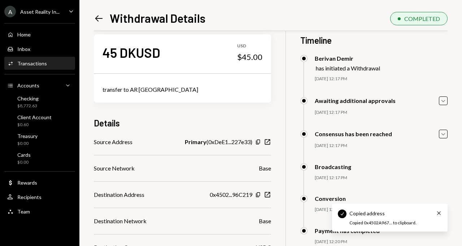
scroll to position [0, 0]
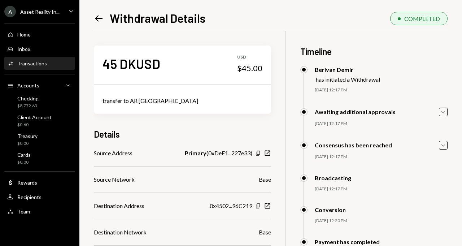
click at [97, 19] on icon "Left Arrow" at bounding box center [99, 18] width 10 height 10
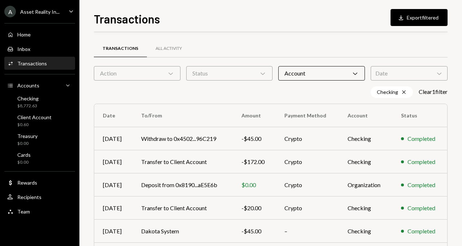
scroll to position [106, 0]
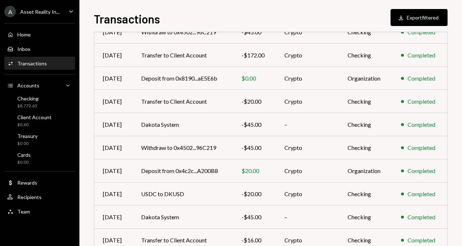
click at [47, 15] on div "A Asset Reality In..." at bounding box center [31, 12] width 55 height 12
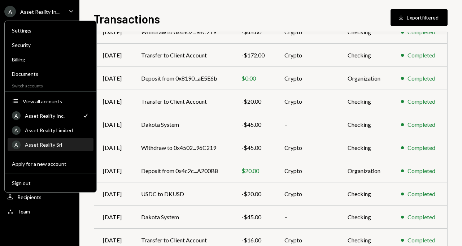
click at [52, 140] on div "A Asset Reality Srl" at bounding box center [50, 145] width 77 height 12
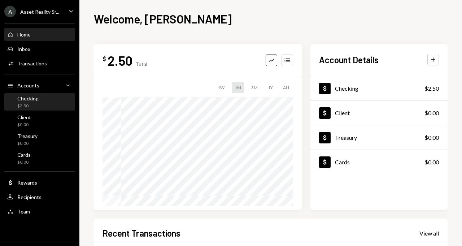
click at [42, 97] on div "Checking $2.50" at bounding box center [39, 102] width 65 height 14
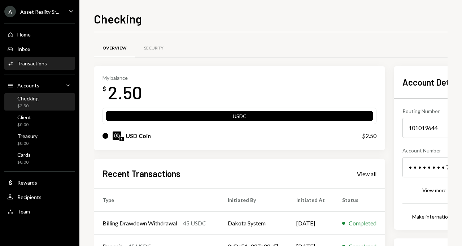
click at [47, 63] on div "Activities Transactions" at bounding box center [39, 63] width 65 height 6
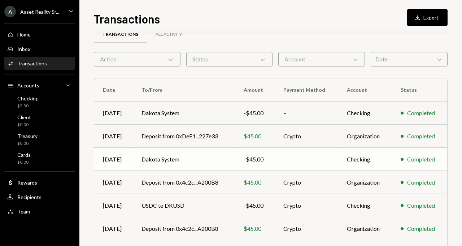
scroll to position [16, 0]
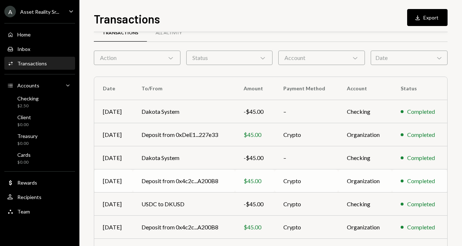
click at [221, 179] on td "Deposit from 0x4c2c...A200B8" at bounding box center [184, 180] width 102 height 23
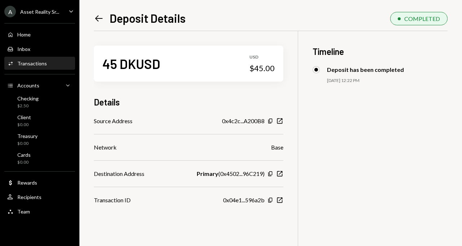
click at [96, 18] on icon at bounding box center [99, 18] width 8 height 6
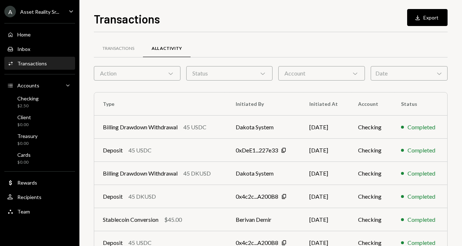
click at [37, 10] on div "Asset Reality Sr..." at bounding box center [39, 12] width 39 height 6
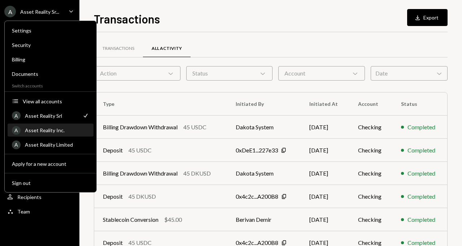
click at [59, 128] on div "Asset Reality Inc." at bounding box center [57, 130] width 64 height 6
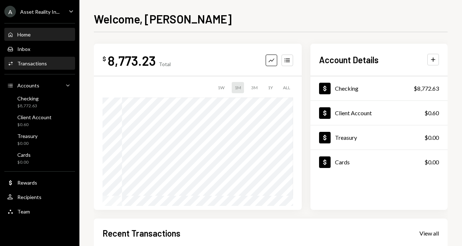
click at [50, 64] on div "Activities Transactions" at bounding box center [39, 63] width 65 height 6
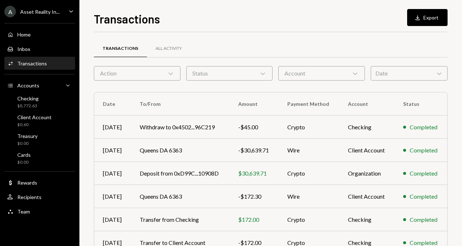
click at [320, 77] on div "Account Chevron Down" at bounding box center [321, 73] width 87 height 14
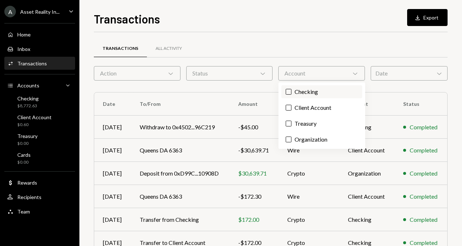
click at [304, 90] on label "Checking" at bounding box center [322, 91] width 81 height 13
click at [292, 90] on button "Checking" at bounding box center [289, 92] width 6 height 6
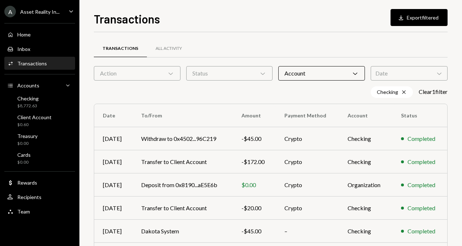
click at [263, 49] on div "Transactions All Activity" at bounding box center [271, 48] width 354 height 18
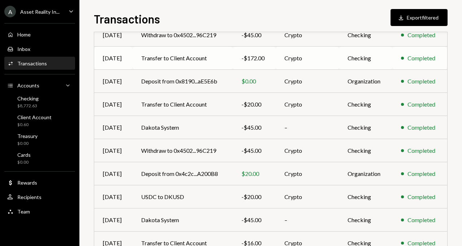
scroll to position [125, 0]
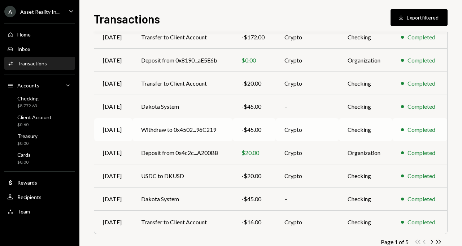
click at [202, 129] on td "Withdraw to 0x4502...96C219" at bounding box center [182, 129] width 100 height 23
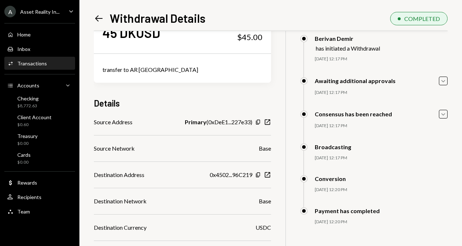
scroll to position [14, 0]
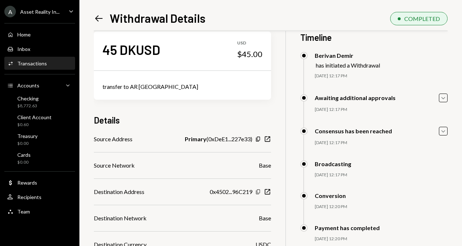
click at [260, 193] on icon "button" at bounding box center [258, 191] width 4 height 5
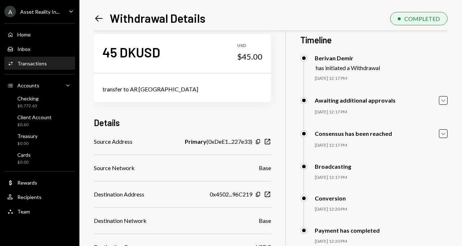
scroll to position [13, 0]
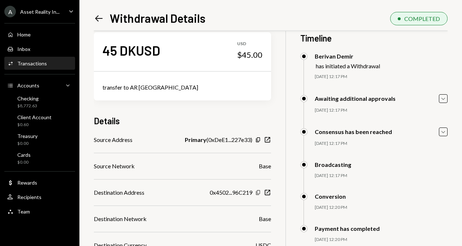
click at [260, 193] on icon "button" at bounding box center [258, 192] width 4 height 5
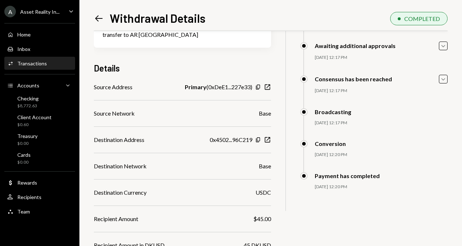
scroll to position [175, 0]
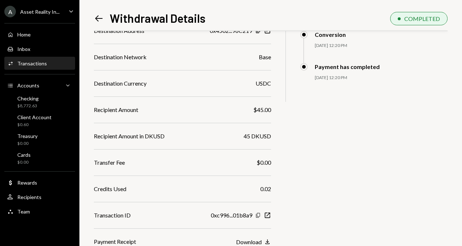
click at [261, 215] on icon "Copy" at bounding box center [258, 215] width 6 height 6
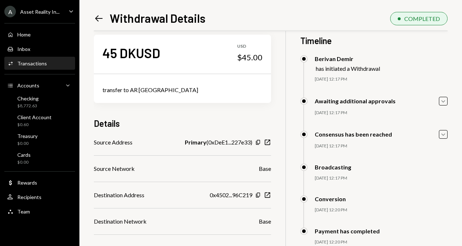
scroll to position [10, 0]
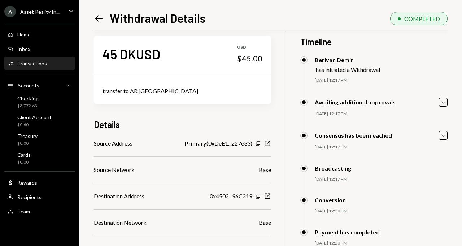
click at [59, 14] on div "A Asset Reality In... Caret Down" at bounding box center [39, 12] width 79 height 12
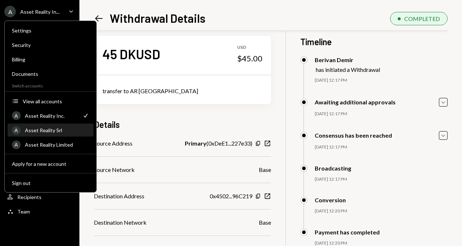
click at [47, 127] on div "Asset Reality Srl" at bounding box center [57, 130] width 64 height 6
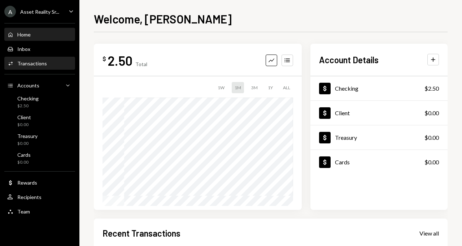
click at [39, 59] on div "Activities Transactions" at bounding box center [39, 63] width 65 height 12
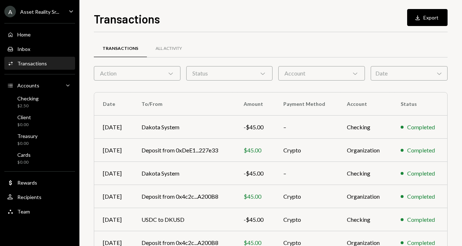
click at [305, 78] on div "Account Chevron Down" at bounding box center [321, 73] width 87 height 14
click at [254, 91] on div "Transactions All Activity Action Chevron Down Status Chevron Down Account Chevr…" at bounding box center [271, 210] width 354 height 333
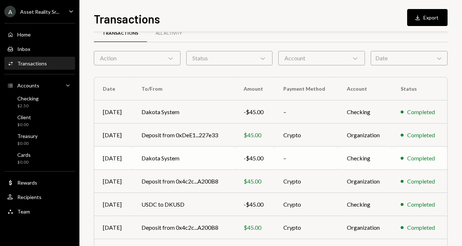
scroll to position [29, 0]
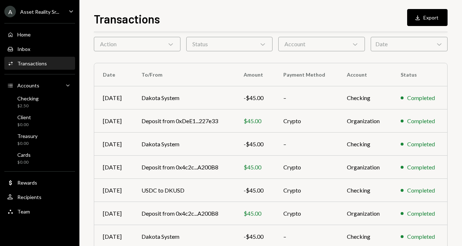
click at [42, 62] on div "Transactions" at bounding box center [32, 63] width 30 height 6
click at [320, 43] on div "Account Chevron Down" at bounding box center [321, 44] width 87 height 14
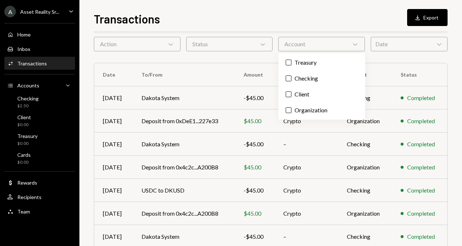
click at [51, 19] on div "Home Home Inbox Inbox Activities Transactions Accounts Accounts Caret Down Chec…" at bounding box center [39, 119] width 79 height 200
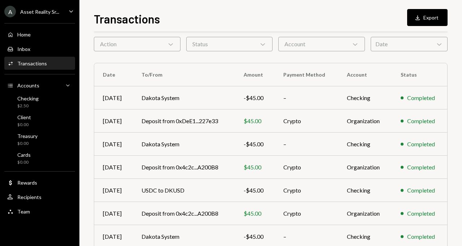
click at [47, 15] on div "A Asset Reality Sr..." at bounding box center [31, 12] width 55 height 12
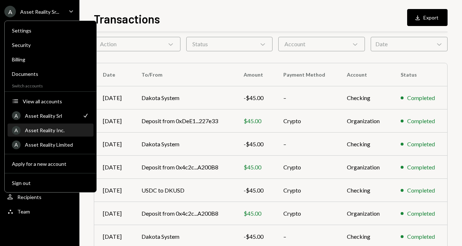
click at [47, 131] on div "Asset Reality Inc." at bounding box center [57, 130] width 64 height 6
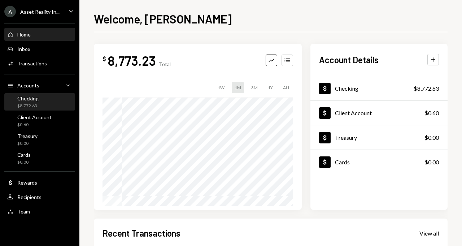
click at [34, 107] on div "$8,772.63" at bounding box center [27, 106] width 21 height 6
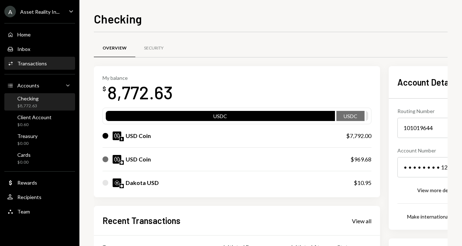
click at [49, 63] on div "Activities Transactions" at bounding box center [39, 63] width 65 height 6
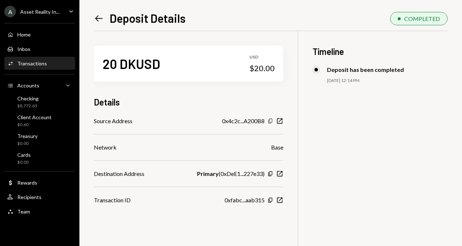
click at [272, 122] on icon "button" at bounding box center [270, 121] width 4 height 5
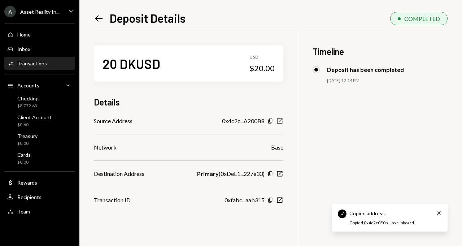
click at [283, 122] on icon "New Window" at bounding box center [279, 120] width 7 height 7
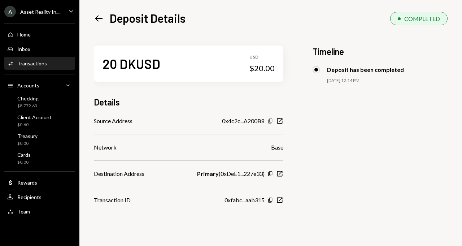
click at [273, 121] on icon "Copy" at bounding box center [270, 121] width 6 height 6
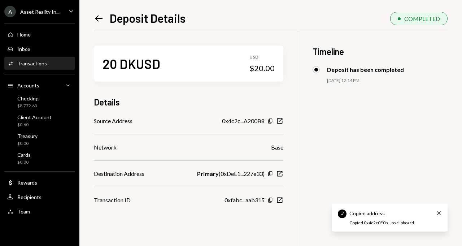
click at [99, 18] on icon at bounding box center [99, 18] width 8 height 6
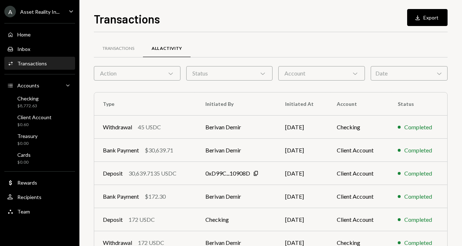
click at [43, 57] on link "Activities Transactions" at bounding box center [39, 63] width 71 height 13
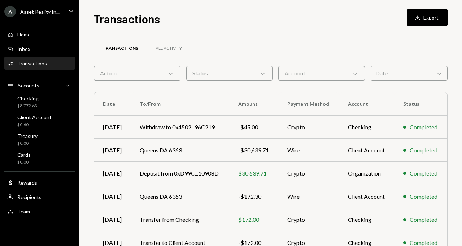
click at [294, 73] on div "Account Chevron Down" at bounding box center [321, 73] width 87 height 14
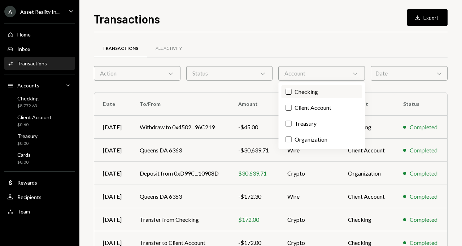
click at [296, 91] on label "Checking" at bounding box center [322, 91] width 81 height 13
click at [292, 91] on button "Checking" at bounding box center [289, 92] width 6 height 6
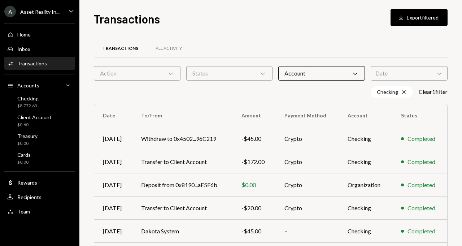
click at [252, 40] on div "Transactions All Activity" at bounding box center [271, 48] width 354 height 18
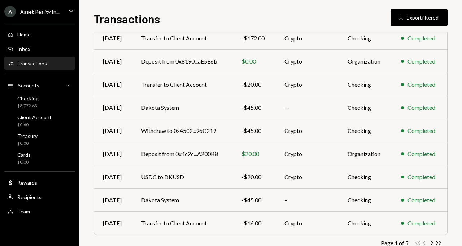
scroll to position [124, 0]
click at [53, 12] on div "Asset Reality In..." at bounding box center [39, 12] width 39 height 6
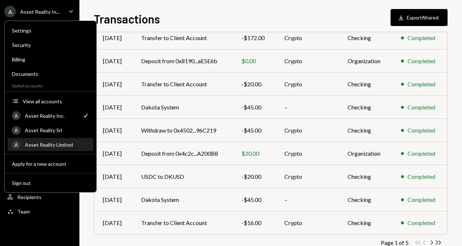
click at [55, 145] on div "Asset Reality Limited" at bounding box center [57, 144] width 64 height 6
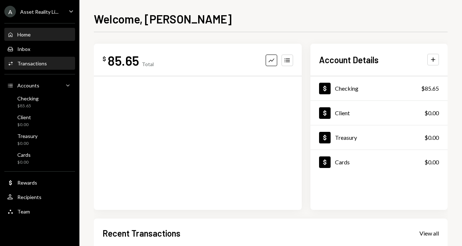
click at [42, 64] on div "Transactions" at bounding box center [32, 63] width 30 height 6
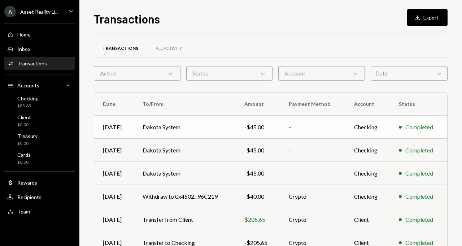
scroll to position [6, 0]
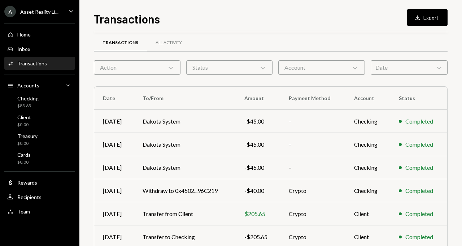
click at [52, 14] on div "Asset Reality Li..." at bounding box center [39, 12] width 38 height 6
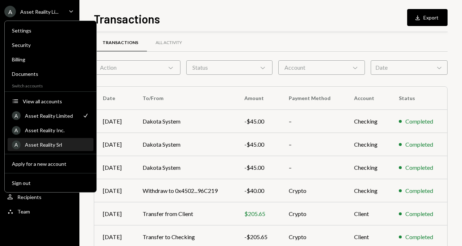
click at [53, 141] on div "Asset Reality Srl" at bounding box center [57, 144] width 64 height 6
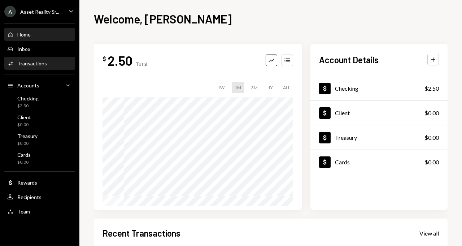
click at [54, 57] on link "Activities Transactions" at bounding box center [39, 63] width 71 height 13
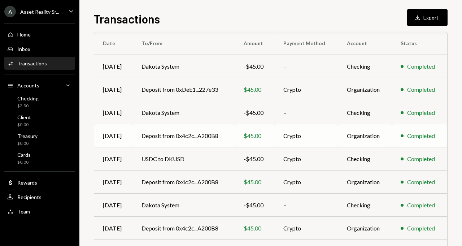
scroll to position [74, 0]
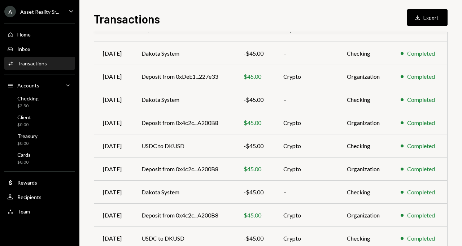
click at [63, 14] on div "A Asset Reality Sr... Caret Down" at bounding box center [39, 12] width 79 height 12
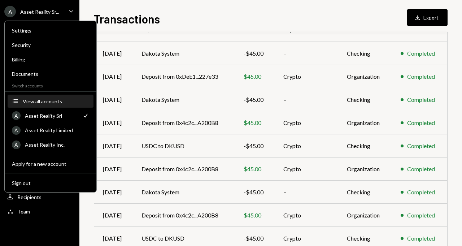
click at [31, 98] on div "View all accounts" at bounding box center [56, 101] width 66 height 6
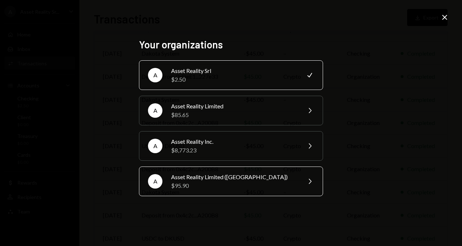
click at [225, 175] on div "Asset Reality Limited (UK)" at bounding box center [234, 177] width 126 height 9
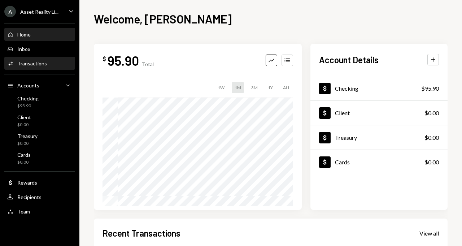
click at [58, 64] on div "Activities Transactions" at bounding box center [39, 63] width 65 height 6
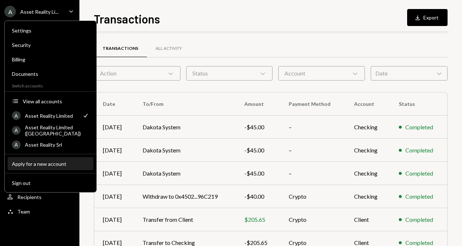
scroll to position [105, 0]
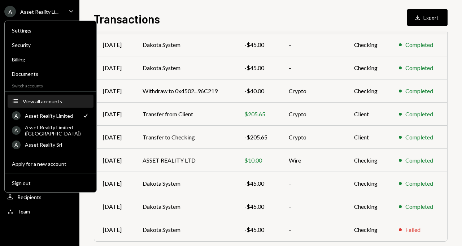
click at [34, 100] on div "View all accounts" at bounding box center [56, 101] width 66 height 6
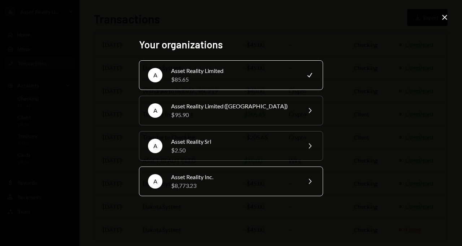
click at [212, 181] on div "$8,773.23" at bounding box center [234, 185] width 126 height 9
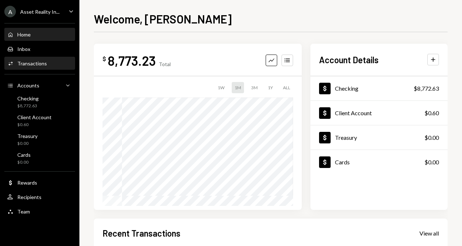
click at [42, 64] on div "Transactions" at bounding box center [32, 63] width 30 height 6
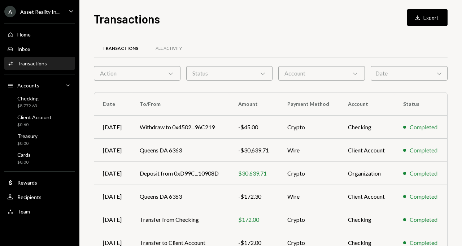
click at [300, 79] on div "Account Chevron Down" at bounding box center [321, 73] width 87 height 14
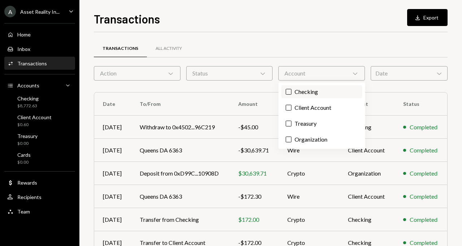
click at [289, 91] on button "Checking" at bounding box center [289, 92] width 6 height 6
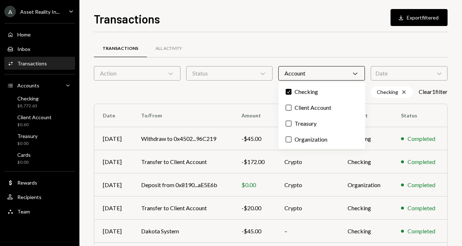
click at [275, 51] on div "Transactions All Activity" at bounding box center [271, 48] width 354 height 18
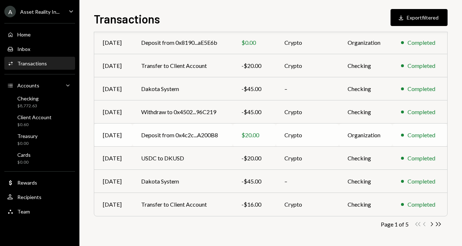
scroll to position [143, 0]
click at [184, 136] on td "Deposit from 0x4c2c...A200B8" at bounding box center [182, 134] width 100 height 23
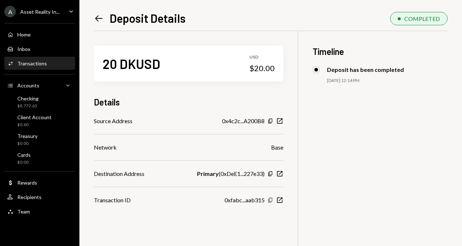
click at [272, 200] on icon "Copy" at bounding box center [270, 200] width 6 height 6
click at [51, 61] on div "Activities Transactions" at bounding box center [39, 63] width 65 height 6
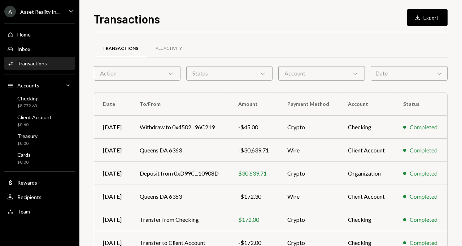
click at [293, 68] on div "Account Chevron Down" at bounding box center [321, 73] width 87 height 14
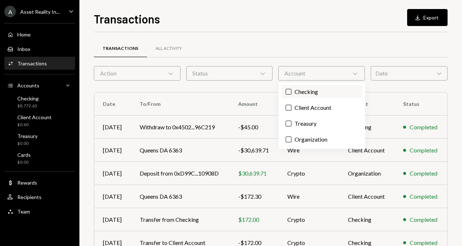
click at [291, 87] on label "Checking" at bounding box center [322, 91] width 81 height 13
click at [291, 89] on button "Checking" at bounding box center [289, 92] width 6 height 6
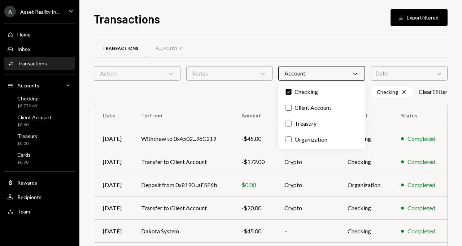
click at [272, 51] on div "Transactions All Activity" at bounding box center [271, 48] width 354 height 18
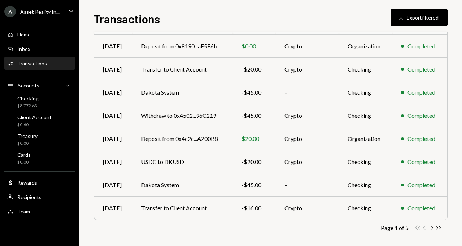
scroll to position [143, 0]
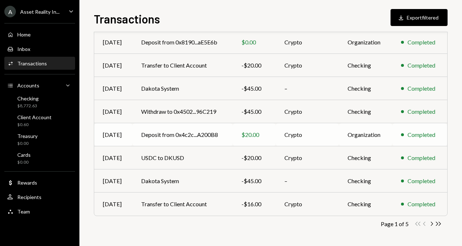
click at [187, 130] on td "Deposit from 0x4c2c...A200B8" at bounding box center [182, 134] width 100 height 23
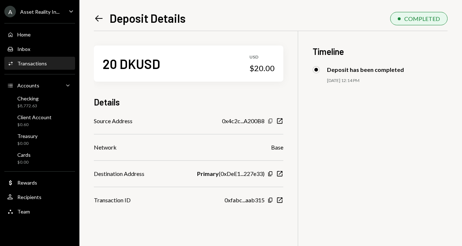
click at [273, 120] on icon "Copy" at bounding box center [270, 121] width 6 height 6
click at [272, 119] on icon "Copy" at bounding box center [270, 121] width 6 height 6
click at [272, 201] on icon "button" at bounding box center [270, 200] width 4 height 5
click at [48, 65] on div "Activities Transactions" at bounding box center [39, 63] width 65 height 6
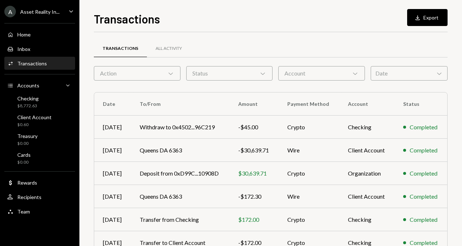
click at [303, 71] on div "Account Chevron Down" at bounding box center [321, 73] width 87 height 14
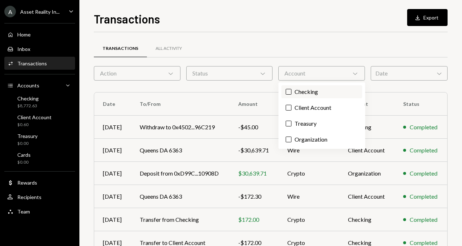
click at [295, 88] on label "Checking" at bounding box center [322, 91] width 81 height 13
click at [292, 89] on button "Checking" at bounding box center [289, 92] width 6 height 6
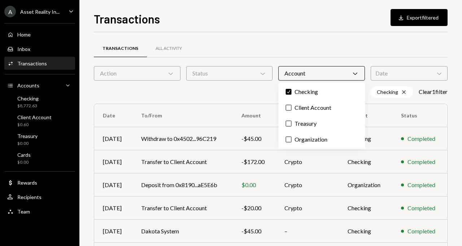
click at [293, 76] on div "Account Chevron Down" at bounding box center [321, 73] width 87 height 14
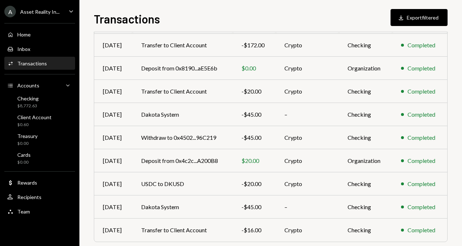
scroll to position [124, 0]
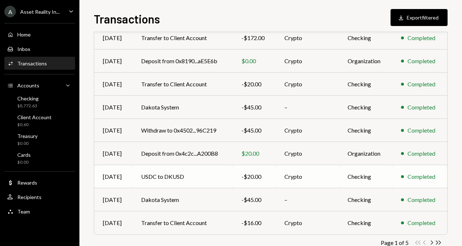
click at [161, 174] on td "USDC to DKUSD" at bounding box center [182, 176] width 100 height 23
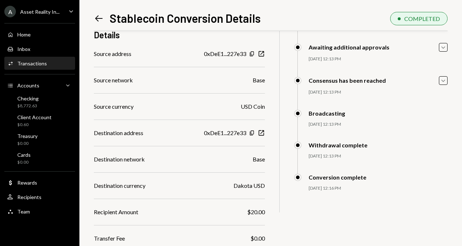
scroll to position [88, 0]
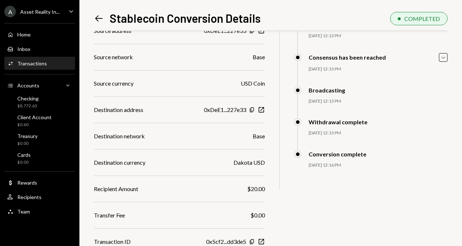
click at [38, 65] on div "Transactions" at bounding box center [32, 63] width 30 height 6
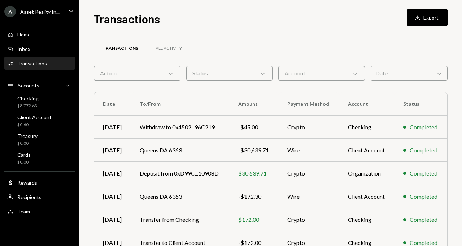
click at [292, 73] on div "Account Chevron Down" at bounding box center [321, 73] width 87 height 14
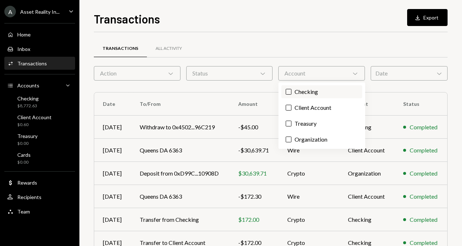
click at [283, 95] on label "Checking" at bounding box center [322, 91] width 81 height 13
click at [286, 95] on button "Checking" at bounding box center [289, 92] width 6 height 6
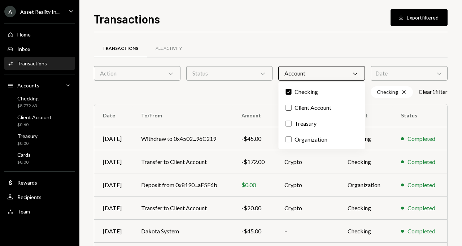
click at [215, 98] on div "Transactions All Activity Action Chevron Down Status Chevron Down Account Chevr…" at bounding box center [271, 216] width 354 height 345
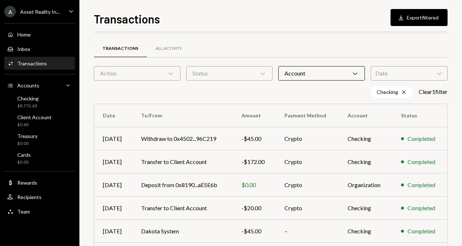
scroll to position [143, 0]
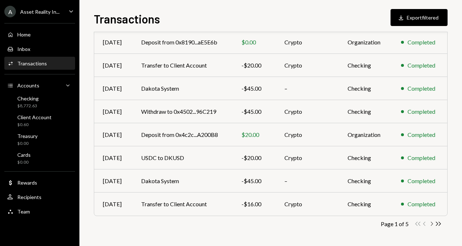
click at [433, 223] on icon "Chevron Right" at bounding box center [431, 223] width 7 height 7
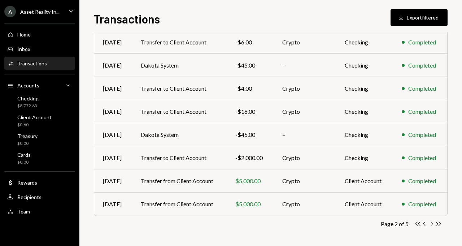
click at [431, 223] on icon "Chevron Right" at bounding box center [431, 223] width 7 height 7
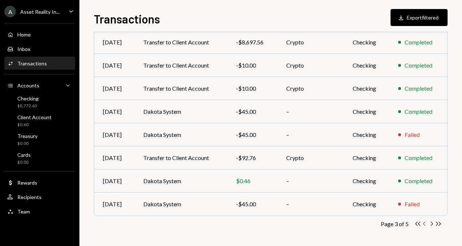
click at [426, 223] on icon "Chevron Left" at bounding box center [424, 223] width 7 height 7
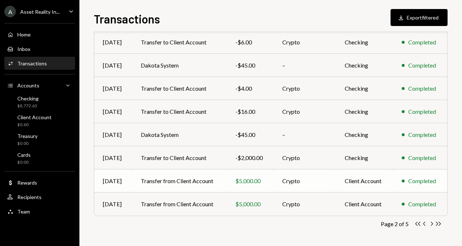
click at [199, 178] on td "Transfer from Client Account" at bounding box center [179, 180] width 95 height 23
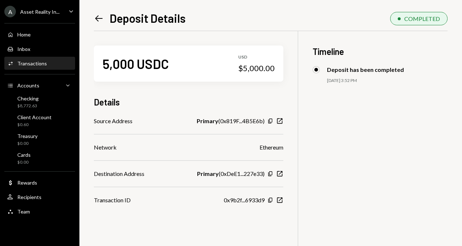
click at [95, 19] on icon "Left Arrow" at bounding box center [99, 18] width 10 height 10
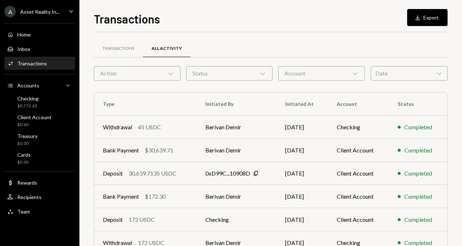
click at [59, 60] on div "Activities Transactions" at bounding box center [39, 63] width 65 height 6
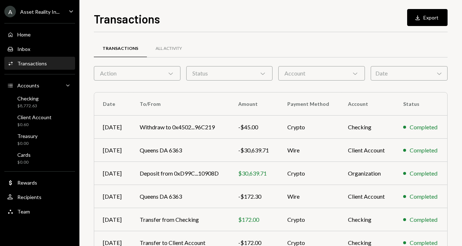
click at [321, 71] on div "Account Chevron Down" at bounding box center [321, 73] width 87 height 14
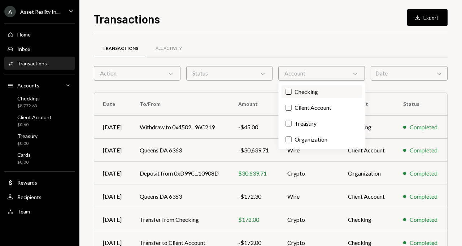
click at [310, 88] on label "Checking" at bounding box center [322, 91] width 81 height 13
click at [292, 89] on button "Checking" at bounding box center [289, 92] width 6 height 6
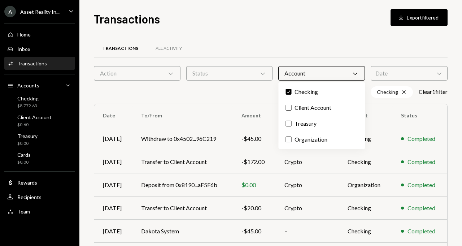
click at [262, 88] on div "Checking Cross Clear 1 filter" at bounding box center [271, 92] width 354 height 12
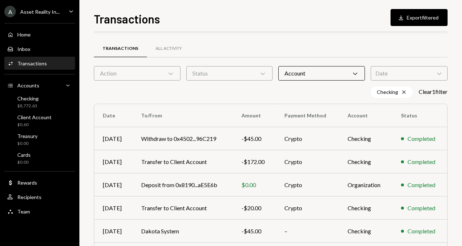
scroll to position [143, 0]
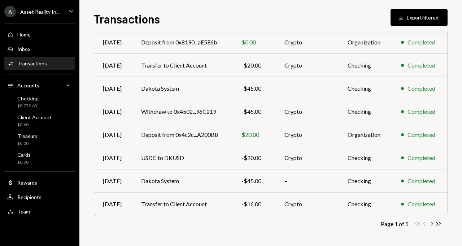
click at [432, 223] on icon "button" at bounding box center [432, 224] width 2 height 4
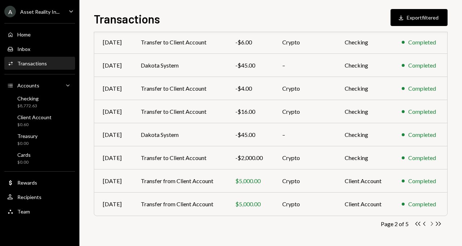
click at [431, 222] on icon "Chevron Right" at bounding box center [431, 223] width 7 height 7
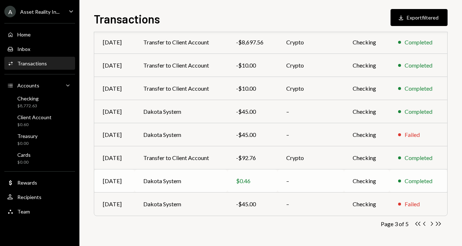
click at [209, 179] on td "Dakota System" at bounding box center [181, 180] width 93 height 23
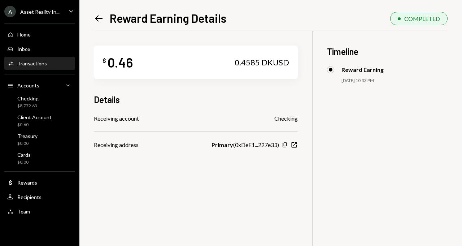
click at [97, 21] on icon "Left Arrow" at bounding box center [99, 18] width 10 height 10
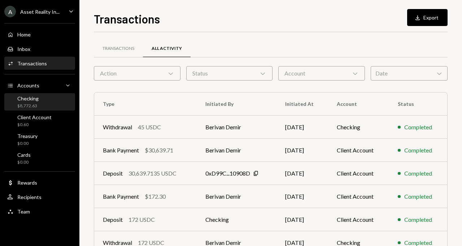
click at [50, 98] on div "Checking $8,772.63" at bounding box center [39, 102] width 65 height 14
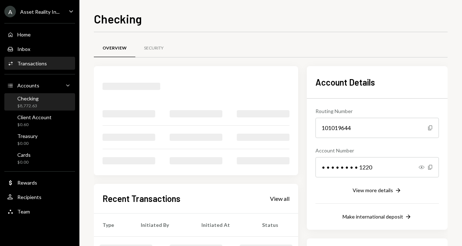
click at [46, 61] on div "Activities Transactions" at bounding box center [39, 63] width 65 height 6
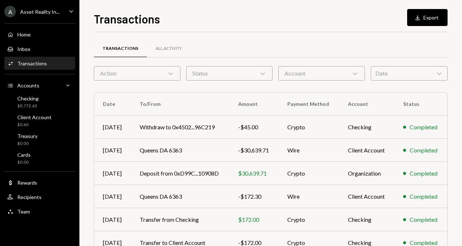
click at [299, 70] on div "Account Chevron Down" at bounding box center [321, 73] width 87 height 14
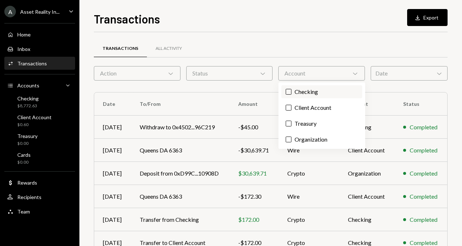
click at [298, 87] on label "Checking" at bounding box center [322, 91] width 81 height 13
click at [292, 89] on button "Checking" at bounding box center [289, 92] width 6 height 6
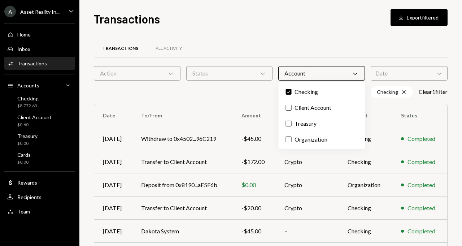
click at [224, 86] on div "Checking Cross Clear 1 filter" at bounding box center [271, 92] width 354 height 12
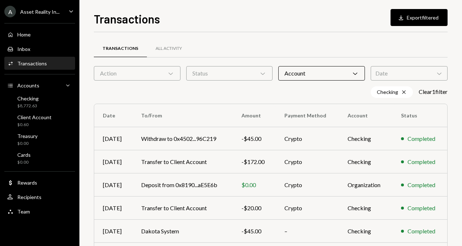
scroll to position [143, 0]
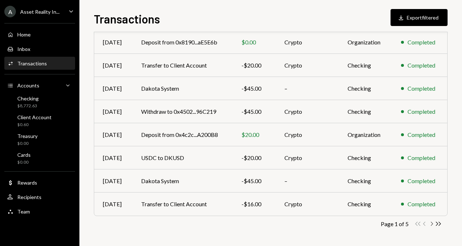
click at [434, 221] on icon "Chevron Right" at bounding box center [431, 223] width 7 height 7
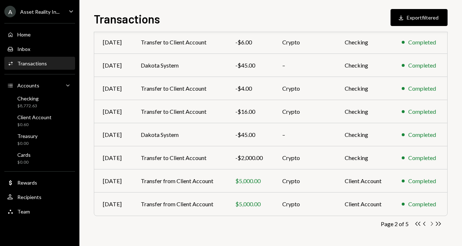
click at [431, 223] on icon "Chevron Right" at bounding box center [431, 223] width 7 height 7
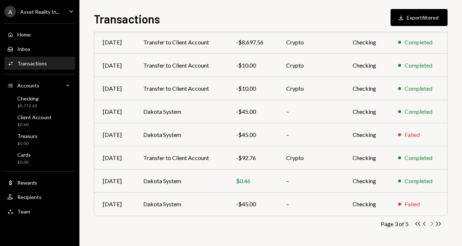
click at [431, 222] on icon "Chevron Right" at bounding box center [431, 223] width 7 height 7
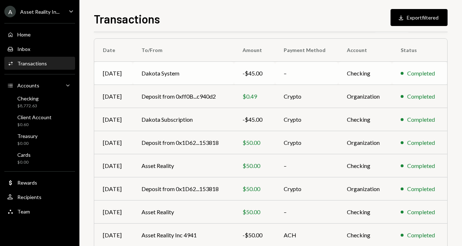
scroll to position [67, 0]
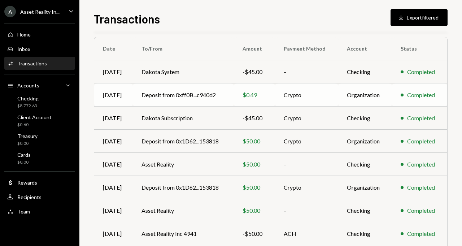
click at [210, 93] on td "Deposit from 0xff0B...c940d2" at bounding box center [183, 94] width 101 height 23
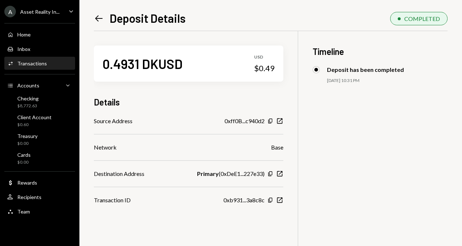
click at [47, 60] on div "Activities Transactions" at bounding box center [39, 63] width 65 height 6
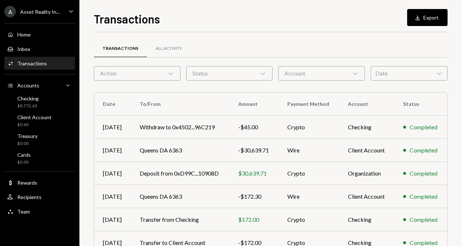
click at [311, 80] on div "Transactions All Activity Action Chevron Down Status Chevron Down Account Chevr…" at bounding box center [271, 210] width 354 height 333
click at [304, 76] on div "Account Chevron Down" at bounding box center [321, 73] width 87 height 14
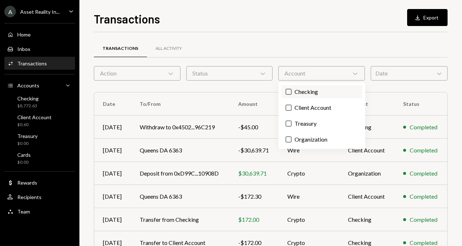
click at [299, 87] on label "Checking" at bounding box center [322, 91] width 81 height 13
click at [292, 89] on button "Checking" at bounding box center [289, 92] width 6 height 6
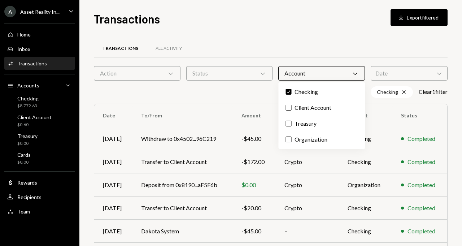
click at [214, 87] on div "Checking Cross Clear 1 filter" at bounding box center [271, 92] width 354 height 12
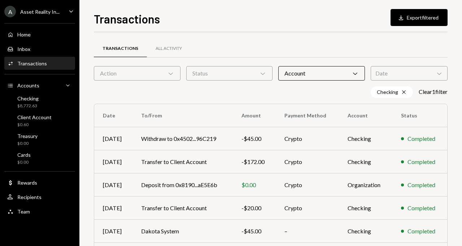
scroll to position [143, 0]
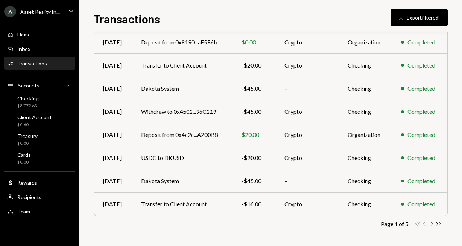
click at [432, 222] on icon "Chevron Right" at bounding box center [431, 223] width 7 height 7
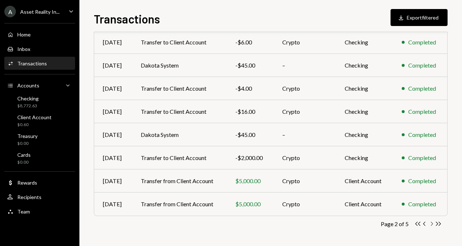
click at [432, 222] on icon "Chevron Right" at bounding box center [431, 223] width 7 height 7
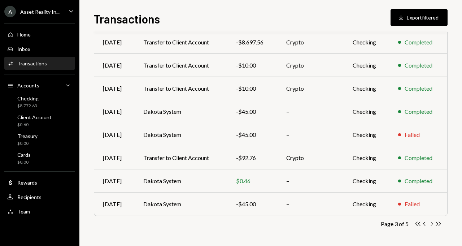
click at [432, 222] on icon "Chevron Right" at bounding box center [431, 223] width 7 height 7
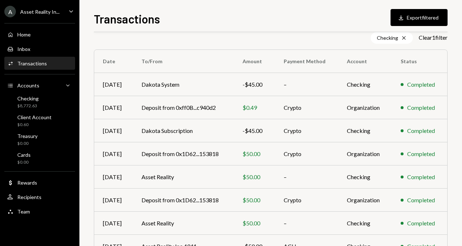
scroll to position [51, 0]
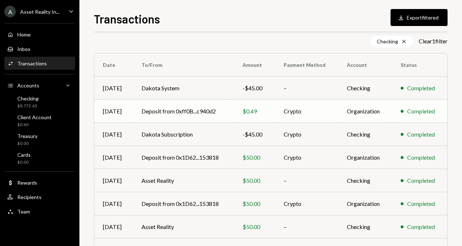
click at [208, 107] on td "Deposit from 0xff0B...c940d2" at bounding box center [183, 111] width 101 height 23
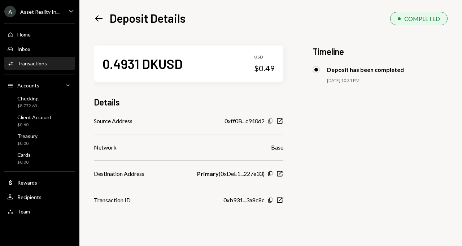
click at [272, 123] on icon "button" at bounding box center [270, 121] width 4 height 5
click at [37, 63] on div "Transactions" at bounding box center [32, 63] width 30 height 6
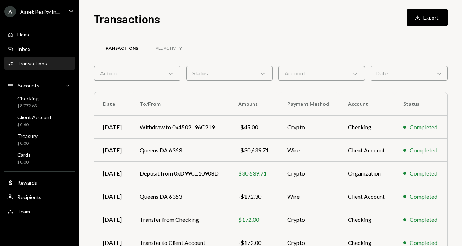
click at [306, 76] on div "Account Chevron Down" at bounding box center [321, 73] width 87 height 14
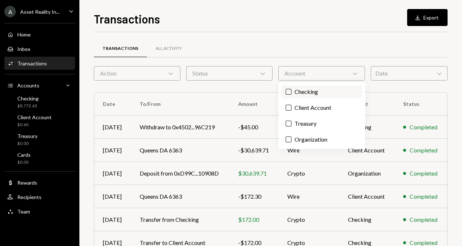
click at [303, 92] on label "Checking" at bounding box center [322, 91] width 81 height 13
click at [292, 92] on button "Checking" at bounding box center [289, 92] width 6 height 6
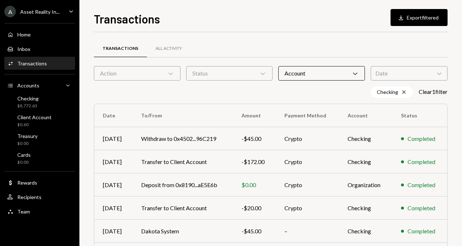
click at [312, 50] on div "Transactions All Activity" at bounding box center [271, 48] width 354 height 18
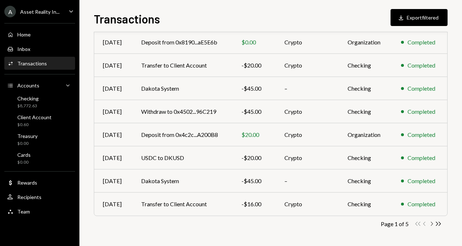
click at [433, 222] on icon "Chevron Right" at bounding box center [431, 223] width 7 height 7
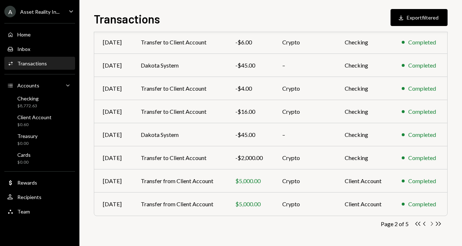
click at [433, 222] on icon "Chevron Right" at bounding box center [431, 223] width 7 height 7
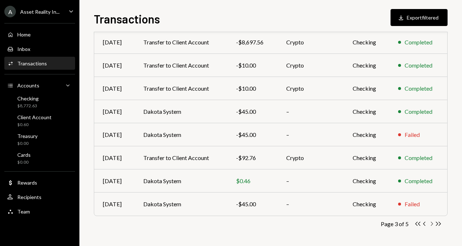
click at [433, 222] on icon "Chevron Right" at bounding box center [431, 223] width 7 height 7
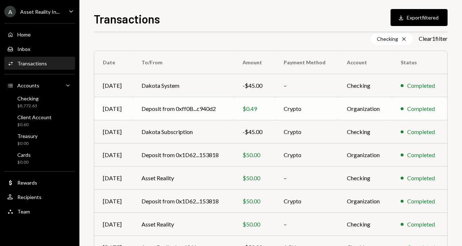
scroll to position [63, 0]
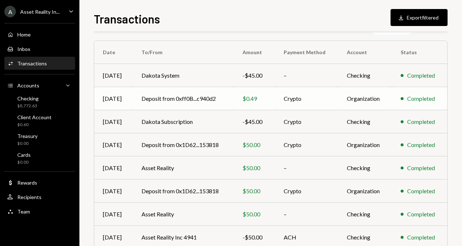
click at [180, 97] on td "Deposit from 0xff0B...c940d2" at bounding box center [183, 98] width 101 height 23
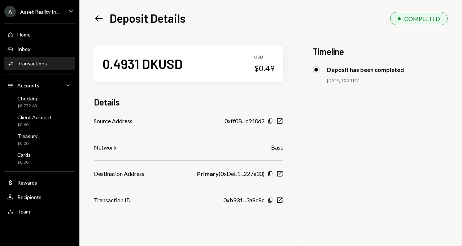
scroll to position [12, 0]
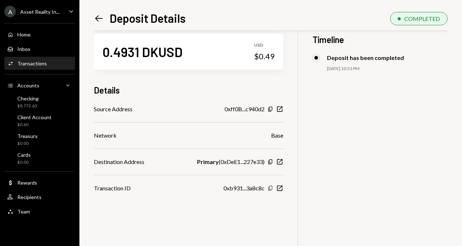
click at [273, 189] on icon "Copy" at bounding box center [270, 188] width 6 height 6
click at [48, 62] on div "Activities Transactions" at bounding box center [39, 63] width 65 height 6
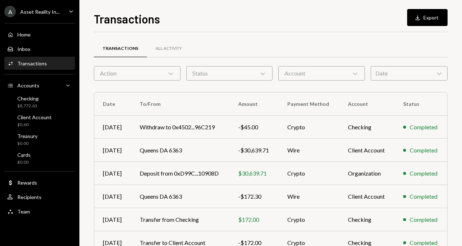
click at [336, 79] on div "Account Chevron Down" at bounding box center [321, 73] width 87 height 14
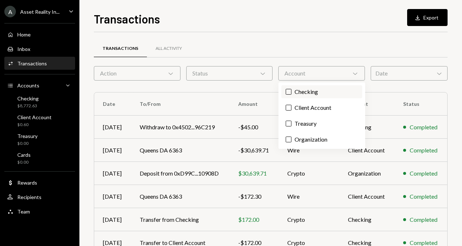
click at [304, 96] on label "Checking" at bounding box center [322, 91] width 81 height 13
click at [292, 95] on button "Checking" at bounding box center [289, 92] width 6 height 6
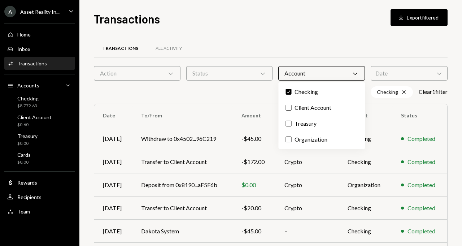
click at [202, 108] on th "To/From" at bounding box center [182, 115] width 100 height 23
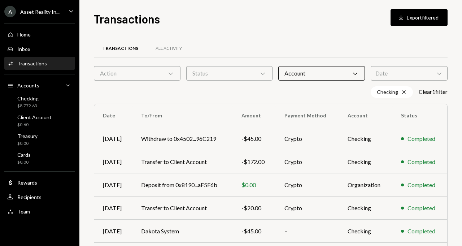
scroll to position [143, 0]
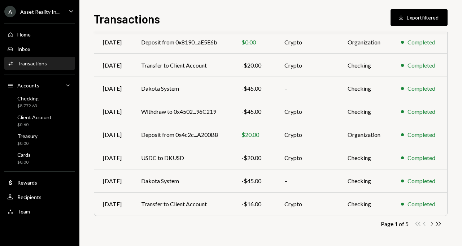
click at [431, 223] on icon "Chevron Right" at bounding box center [431, 223] width 7 height 7
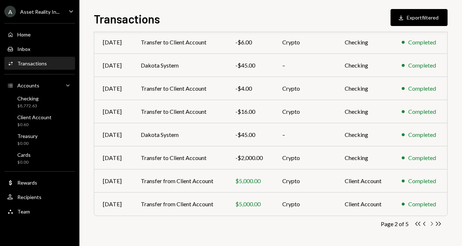
click at [431, 223] on icon "Chevron Right" at bounding box center [431, 223] width 7 height 7
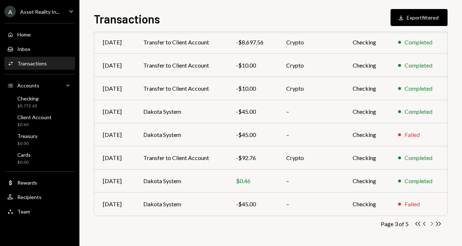
click at [431, 223] on icon "Chevron Right" at bounding box center [431, 223] width 7 height 7
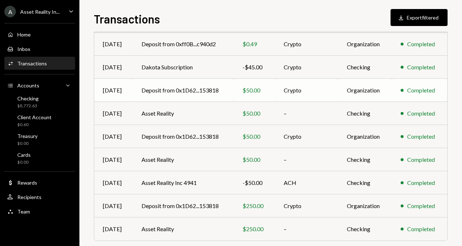
scroll to position [119, 0]
